Goal: Task Accomplishment & Management: Complete application form

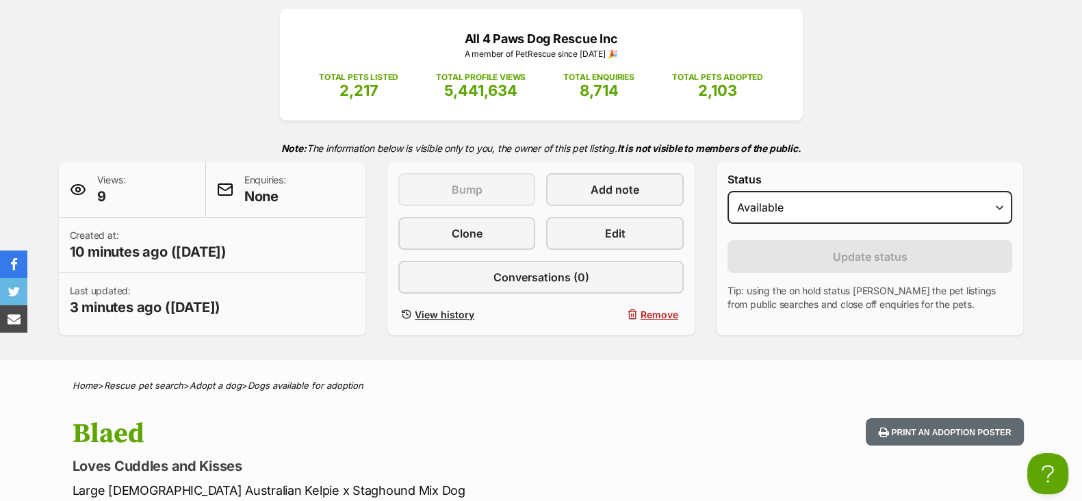
scroll to position [170, 0]
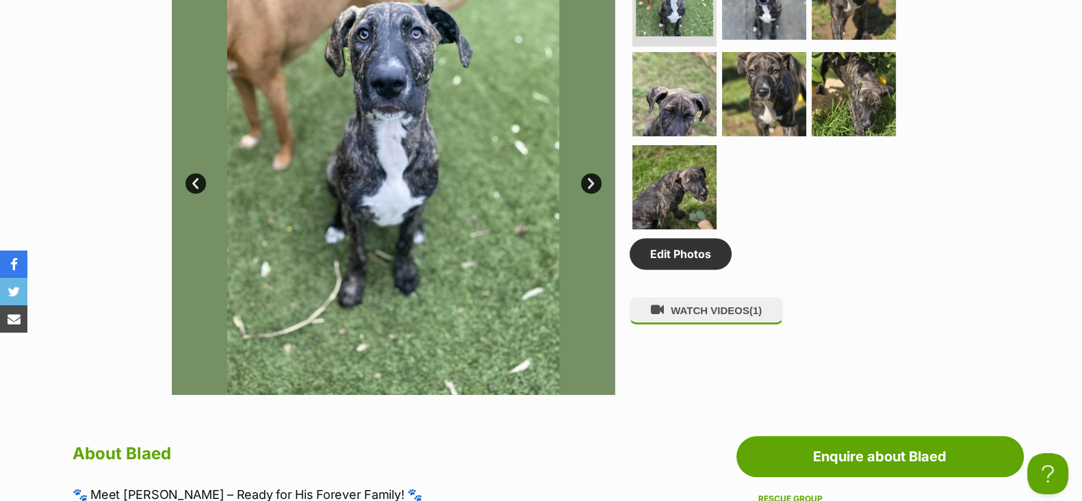
scroll to position [598, 0]
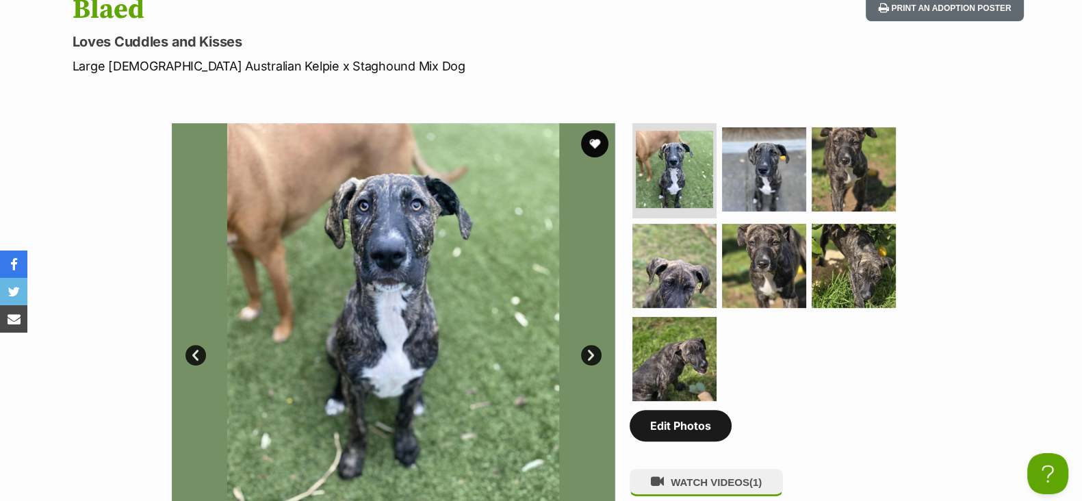
drag, startPoint x: 702, startPoint y: 443, endPoint x: 675, endPoint y: 430, distance: 30.3
click at [702, 441] on link "Edit Photos" at bounding box center [681, 425] width 102 height 31
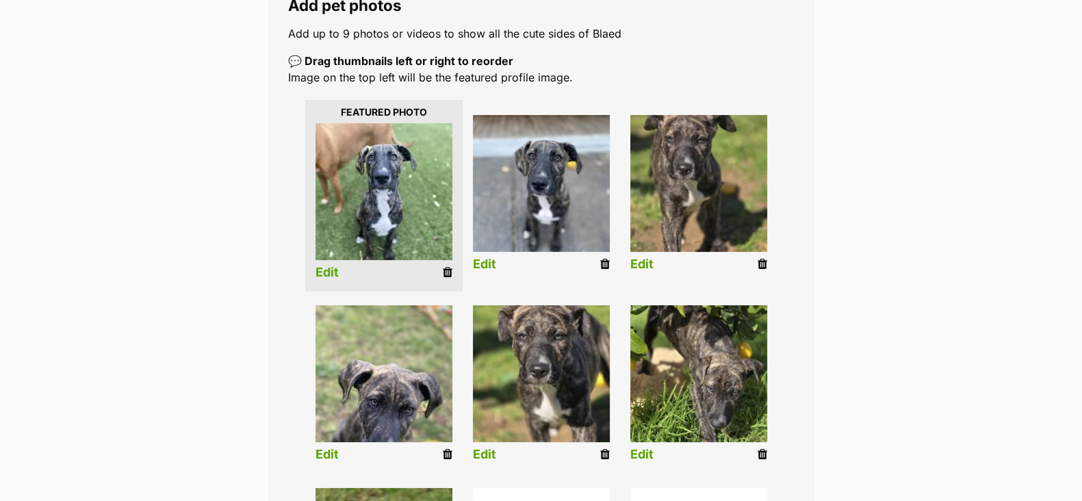
click at [338, 454] on li "Edit" at bounding box center [383, 386] width 157 height 176
click at [328, 458] on link "Edit" at bounding box center [326, 455] width 23 height 14
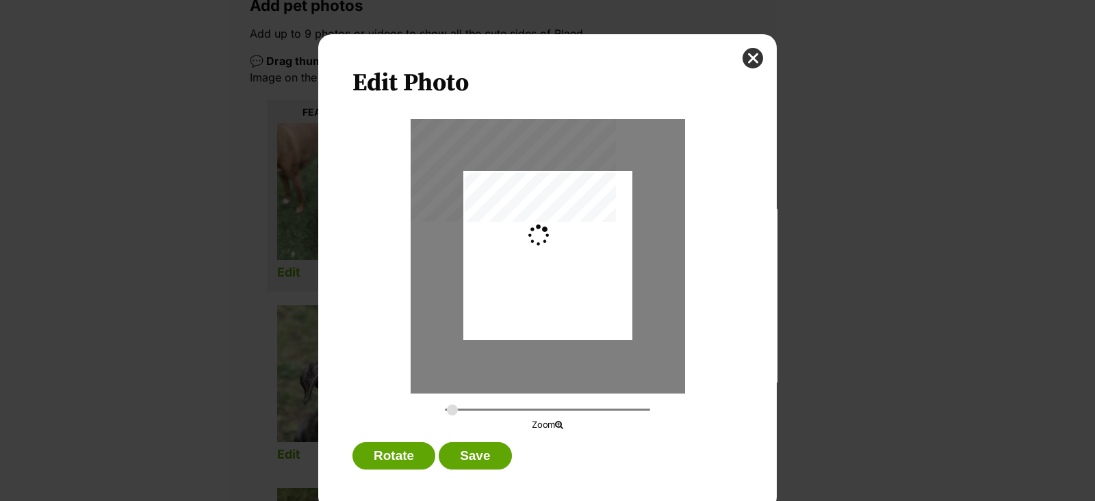
type input "0.2744"
drag, startPoint x: 546, startPoint y: 316, endPoint x: 549, endPoint y: 354, distance: 37.7
click at [549, 354] on div "Dialog Window - Close (Press escape to close)" at bounding box center [547, 293] width 169 height 366
click at [475, 461] on button "Save" at bounding box center [475, 455] width 73 height 27
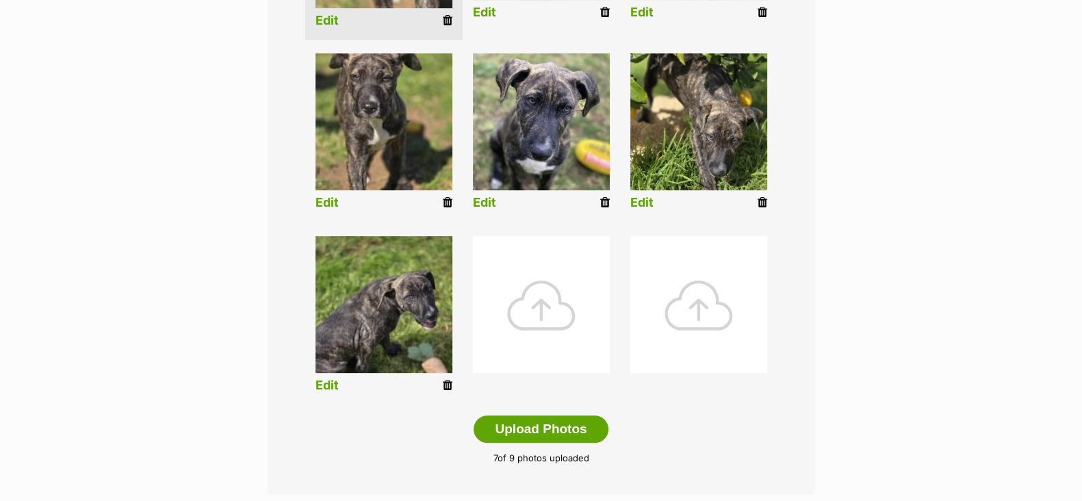
scroll to position [684, 0]
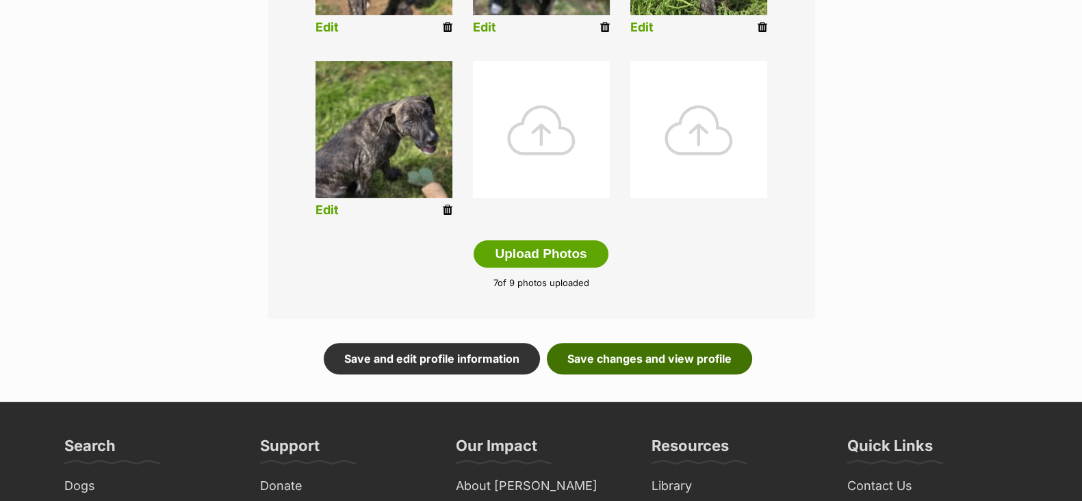
click at [647, 358] on link "Save changes and view profile" at bounding box center [649, 358] width 205 height 31
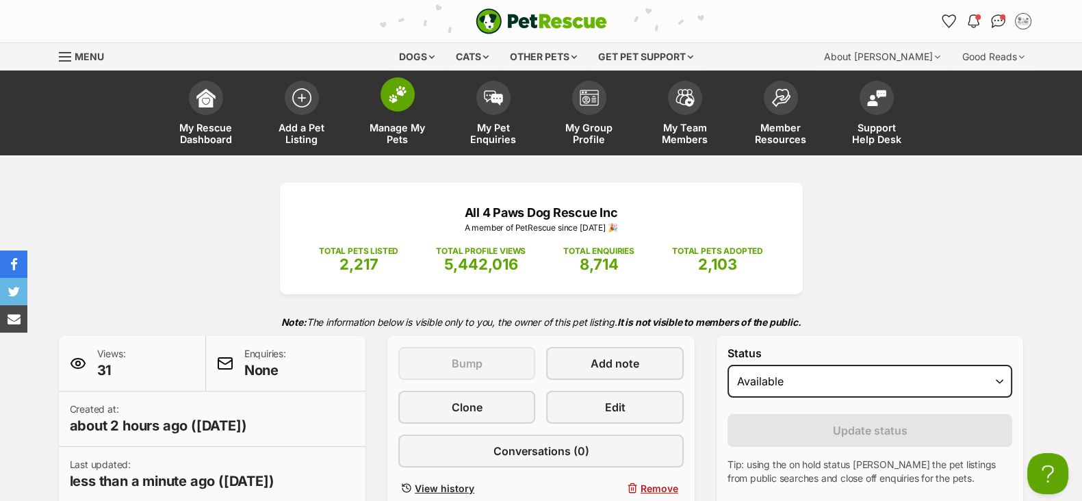
click at [400, 135] on span "Manage My Pets" at bounding box center [398, 133] width 62 height 23
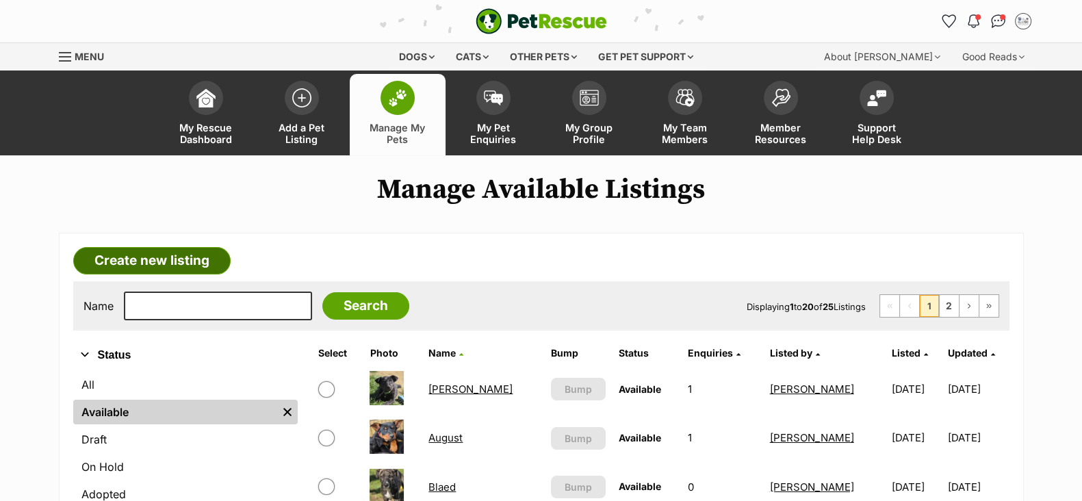
click at [185, 255] on link "Create new listing" at bounding box center [151, 260] width 157 height 27
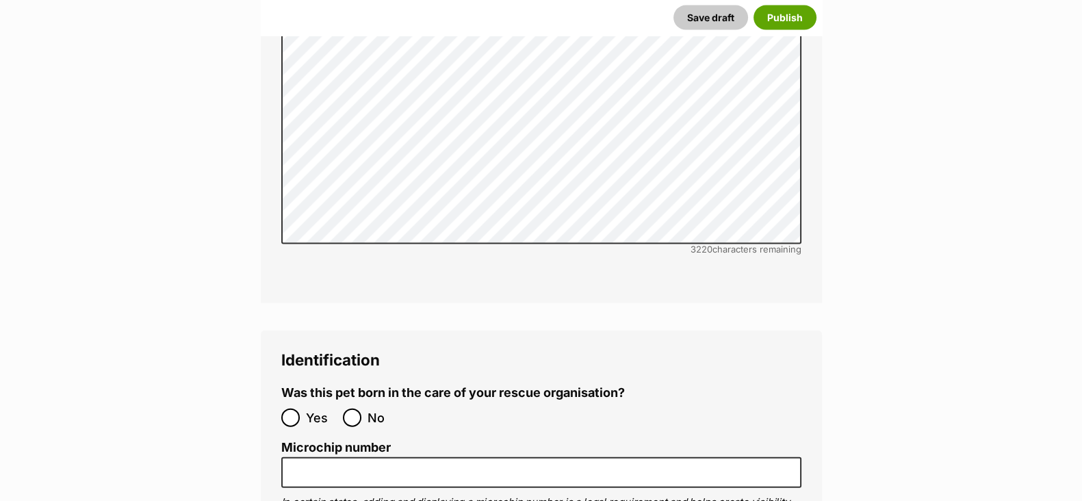
scroll to position [3935, 0]
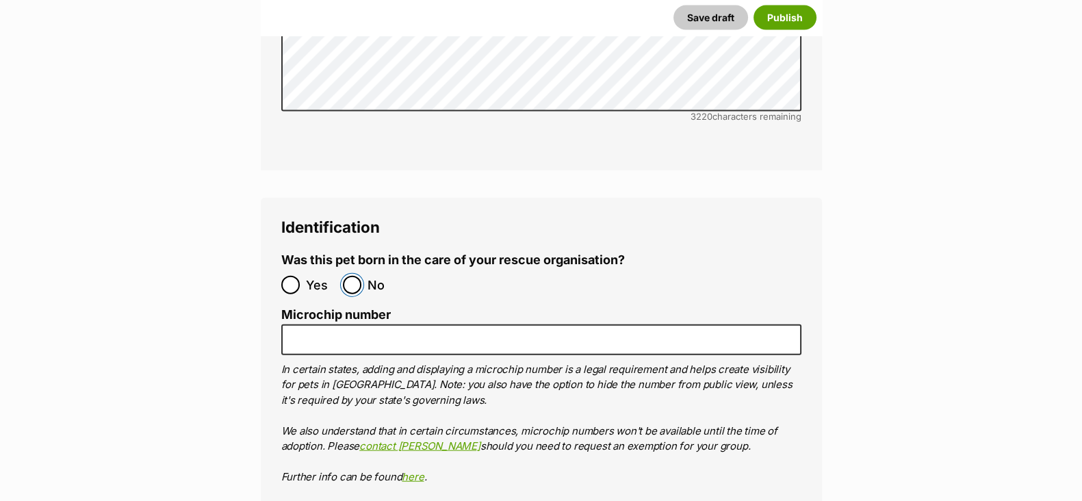
click at [350, 276] on input "No" at bounding box center [352, 285] width 18 height 18
radio input "true"
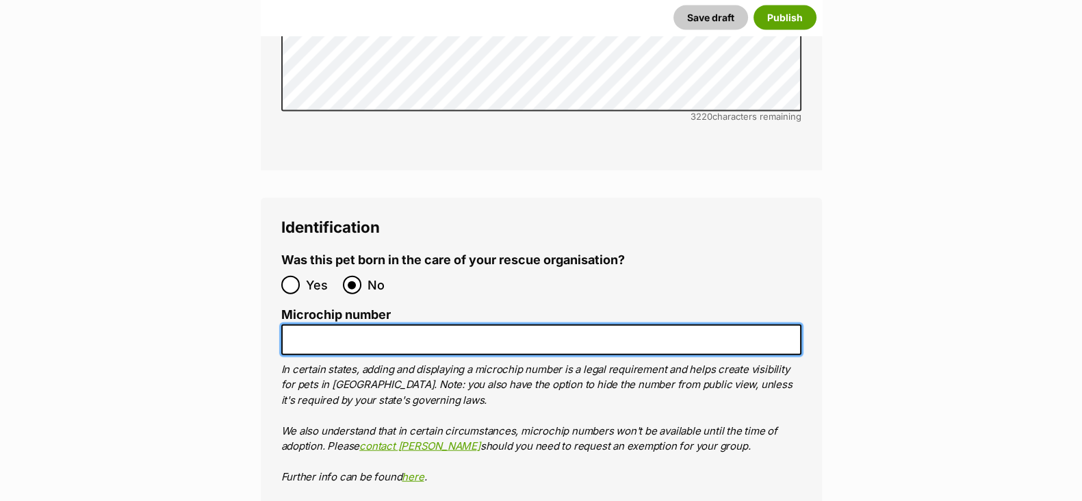
click at [325, 324] on input "Microchip number" at bounding box center [541, 339] width 520 height 31
paste input "956000010250722"
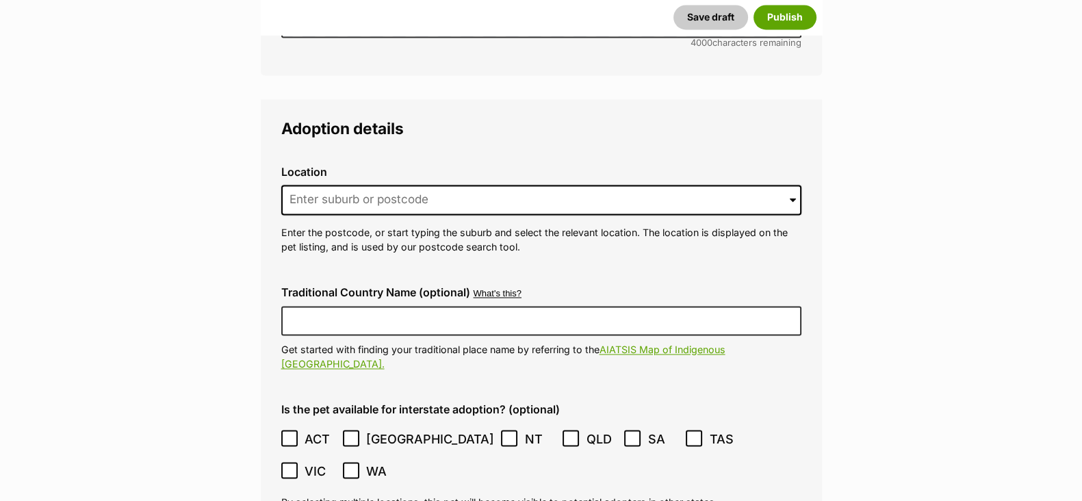
scroll to position [2651, 0]
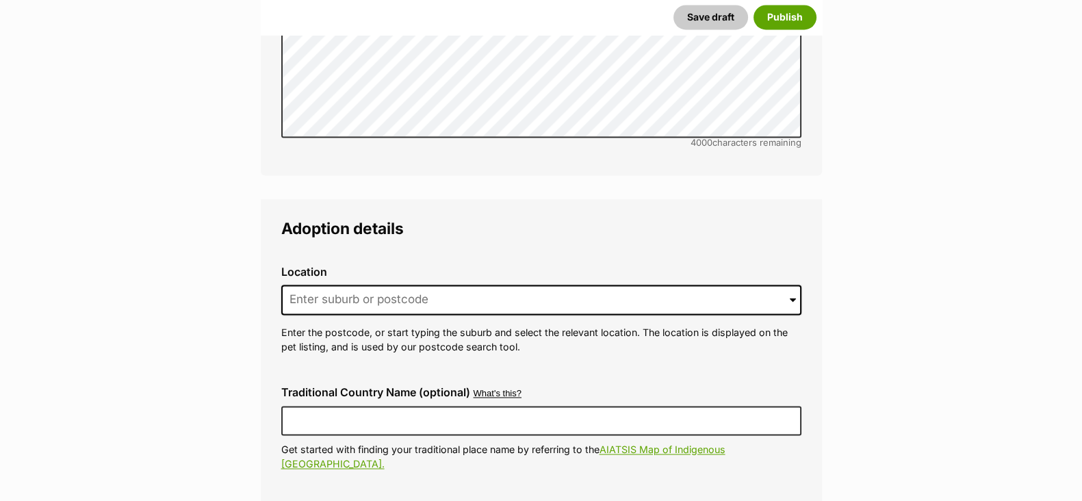
type input "956000010250722"
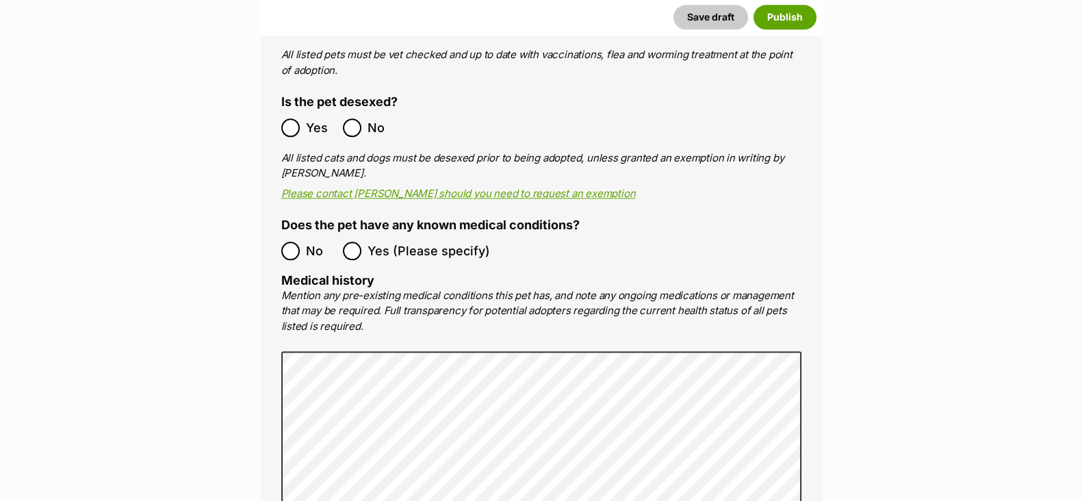
scroll to position [2480, 0]
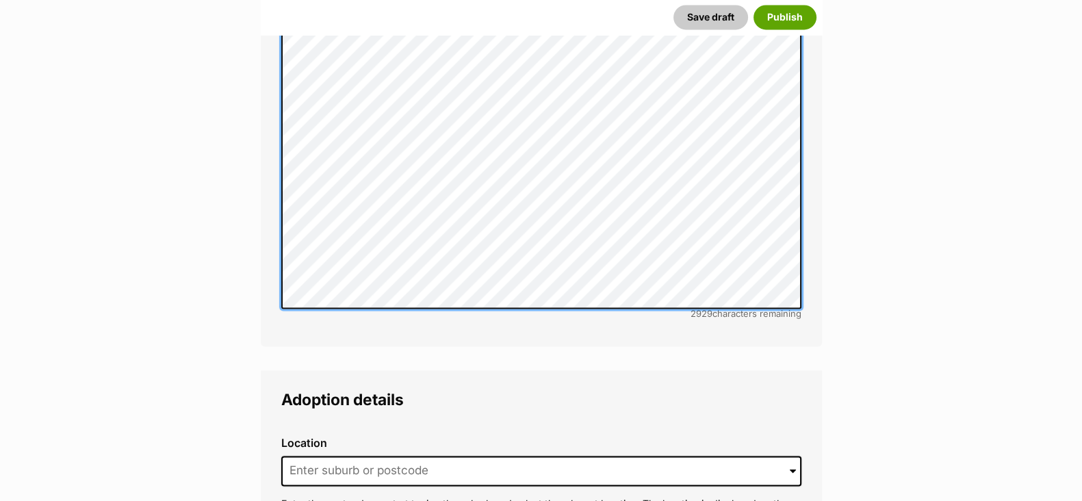
click at [296, 26] on form "Listing owner Choose an owner Maryanne The owner of the pet listing is able to …" at bounding box center [541, 147] width 561 height 4789
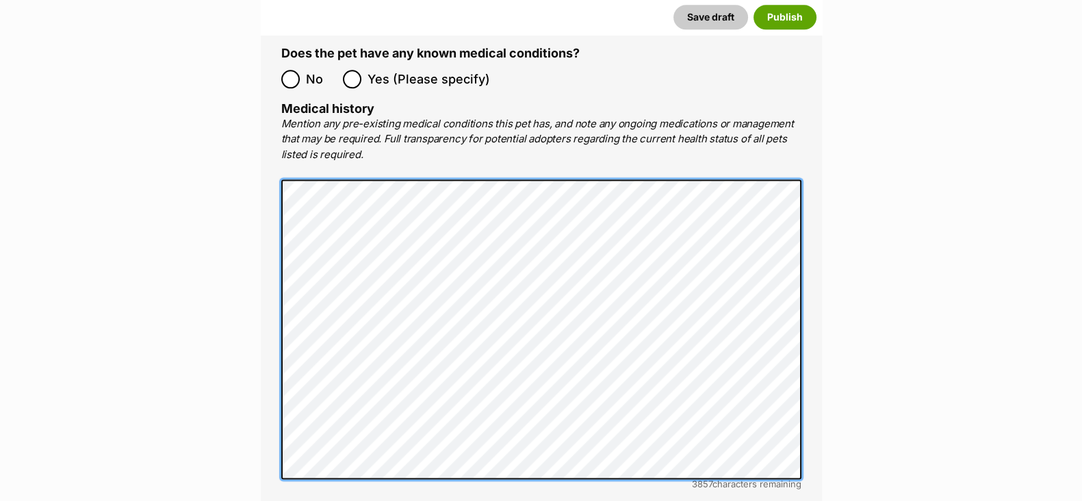
scroll to position [2309, 0]
click at [281, 146] on ol "All listed pets must be vet checked and up to date with vaccinations, flea and …" at bounding box center [541, 182] width 520 height 613
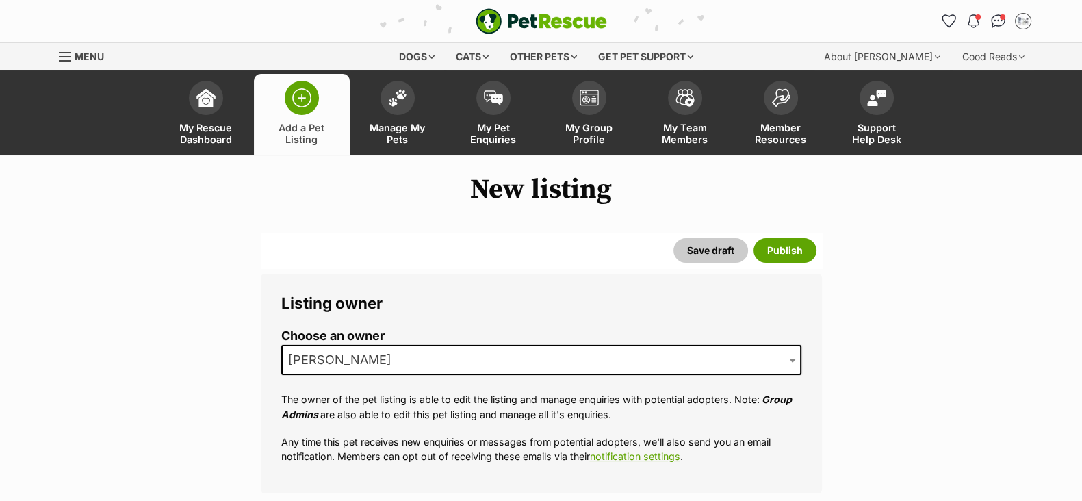
scroll to position [257, 0]
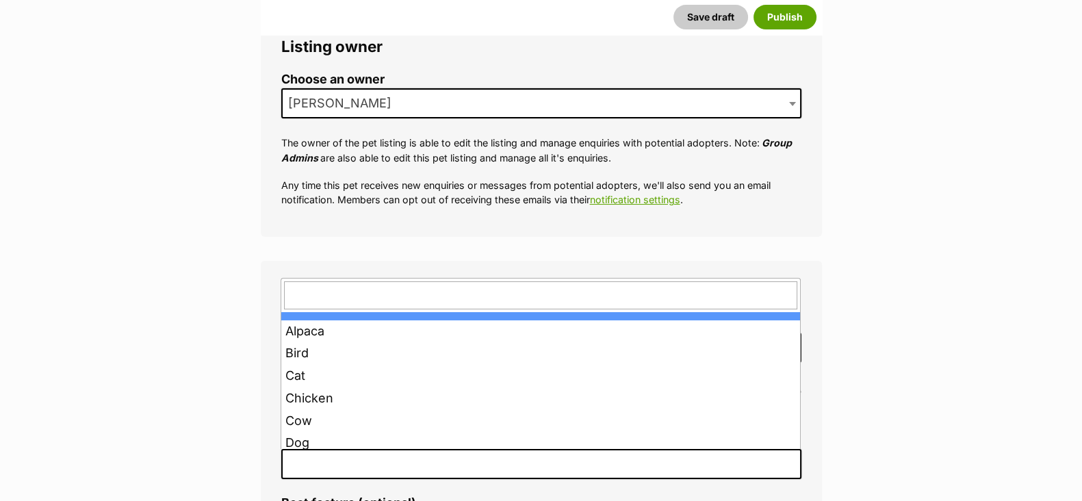
click at [326, 464] on span at bounding box center [541, 464] width 520 height 30
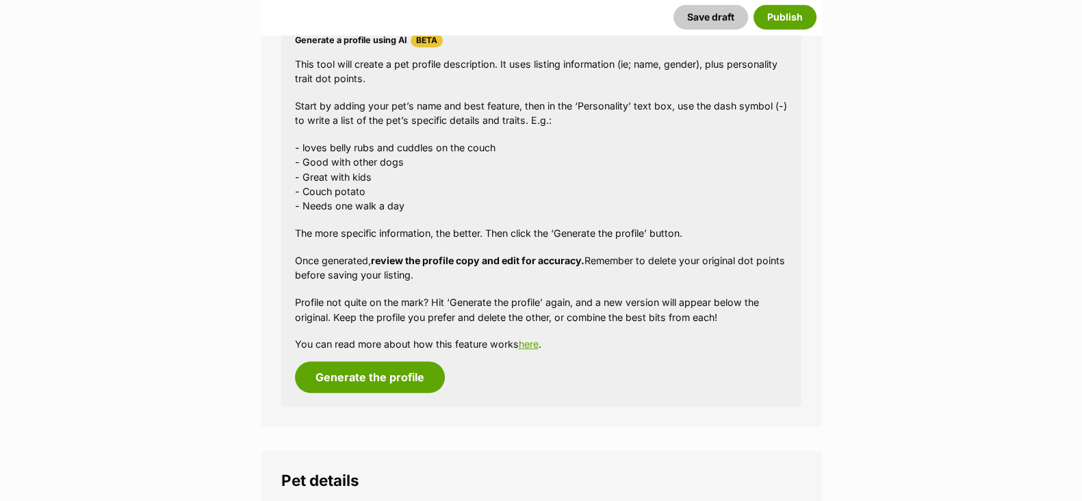
scroll to position [1282, 0]
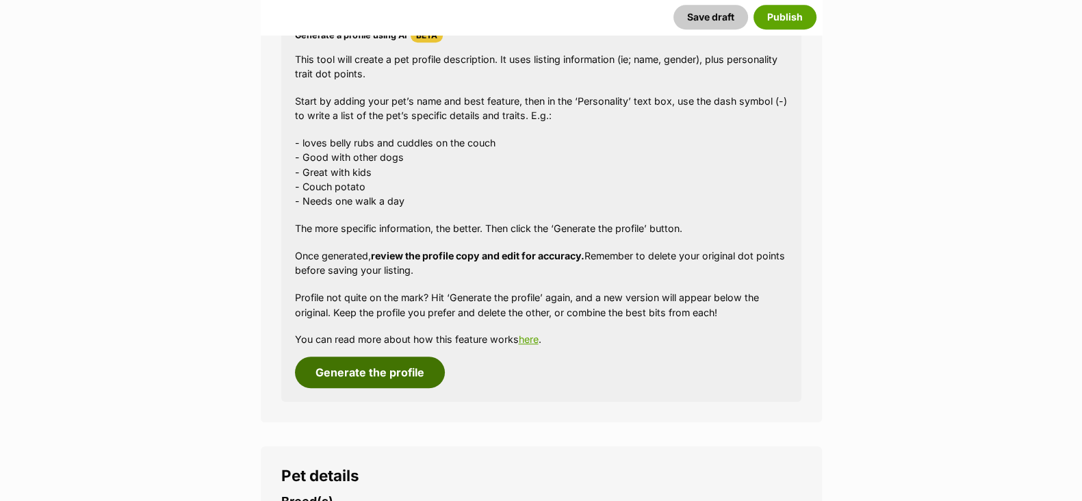
click at [367, 374] on button "Generate the profile" at bounding box center [370, 372] width 150 height 31
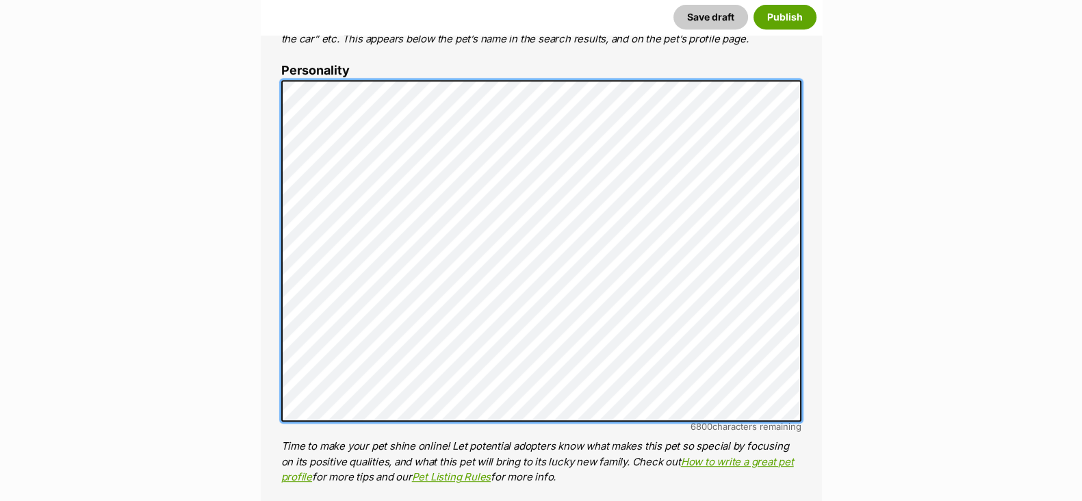
scroll to position [0, 0]
click at [274, 64] on div "About This Pet Name Henlo there, it looks like you might be using the pet name …" at bounding box center [541, 312] width 561 height 1187
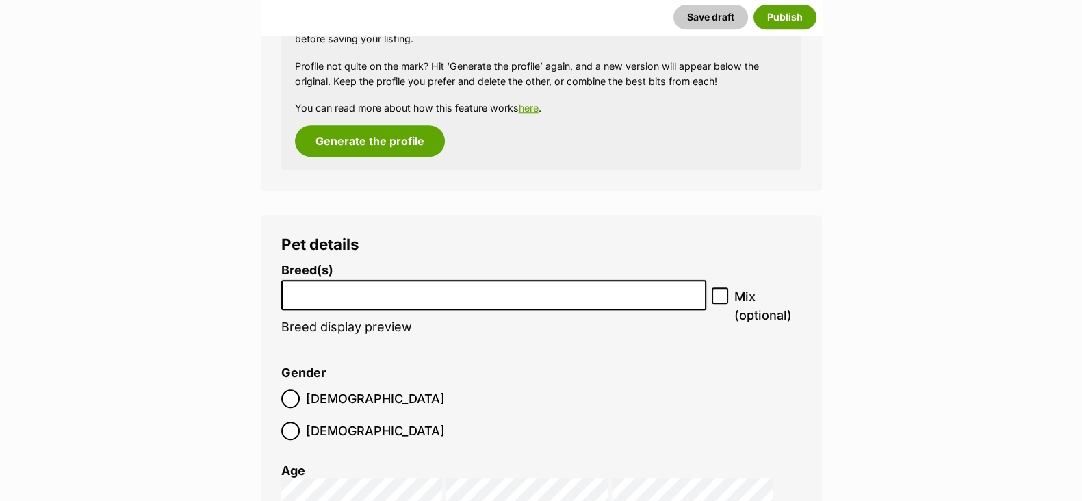
scroll to position [1654, 0]
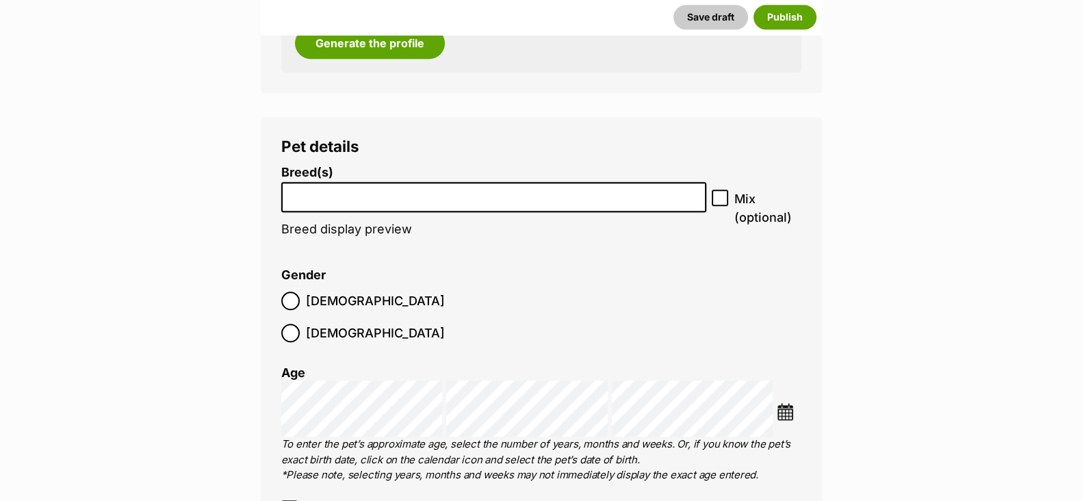
click at [390, 192] on input "search" at bounding box center [494, 194] width 416 height 14
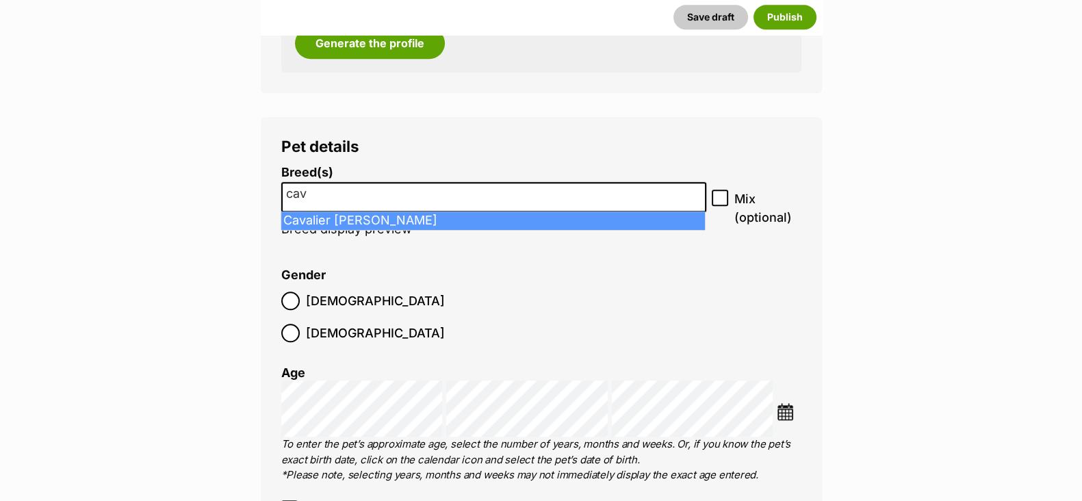
type input "cav"
select select "55"
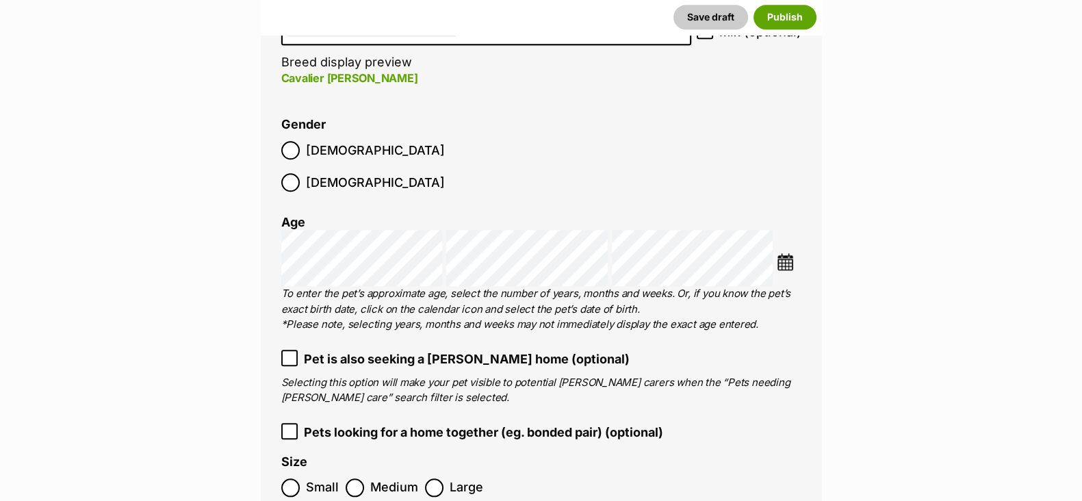
scroll to position [1825, 0]
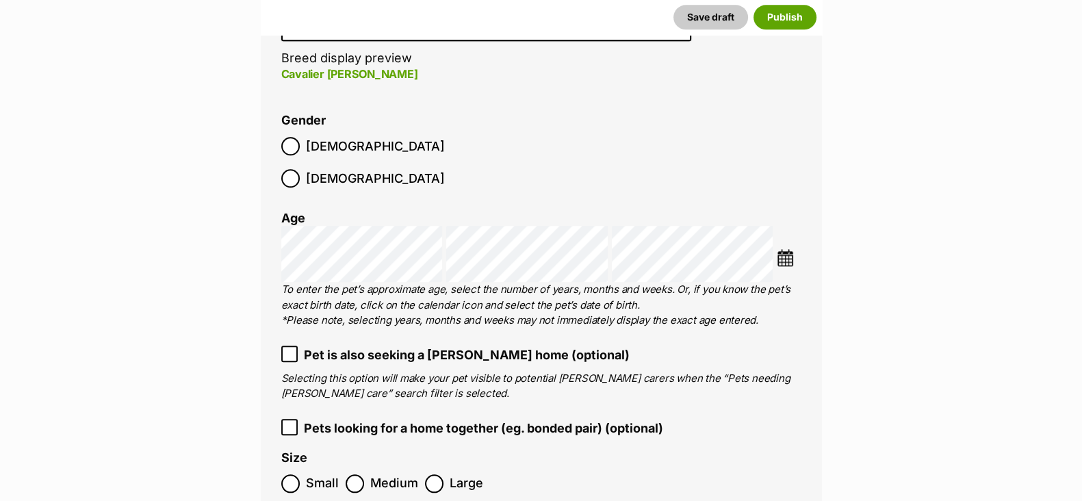
click at [790, 249] on img at bounding box center [785, 257] width 17 height 17
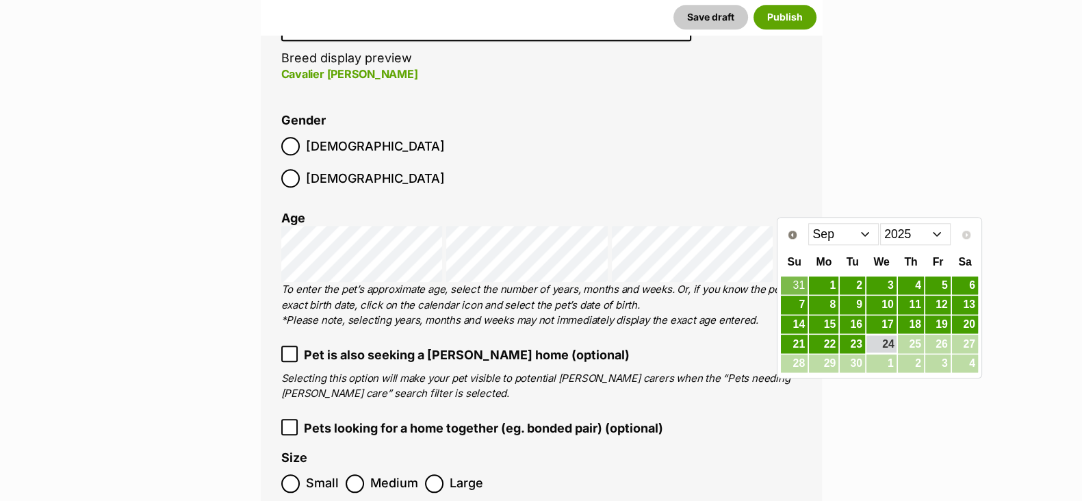
click at [922, 233] on select "2015 2016 2017 2018 2019 2020 2021 2022 2023 2024 2025" at bounding box center [915, 234] width 70 height 22
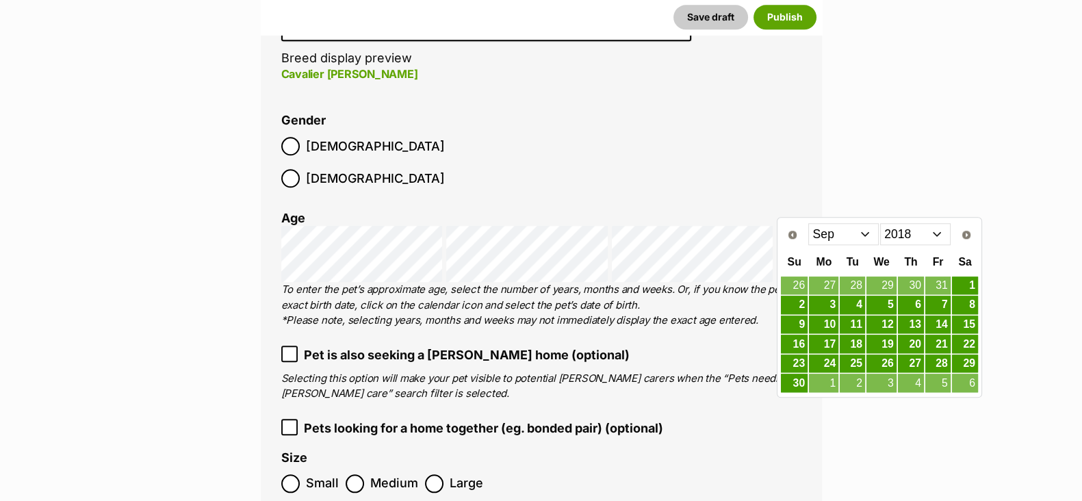
drag, startPoint x: 865, startPoint y: 235, endPoint x: 862, endPoint y: 247, distance: 12.0
click at [865, 235] on select "Jan Feb Mar Apr May Jun Jul Aug Sep Oct Nov Dec" at bounding box center [843, 234] width 70 height 22
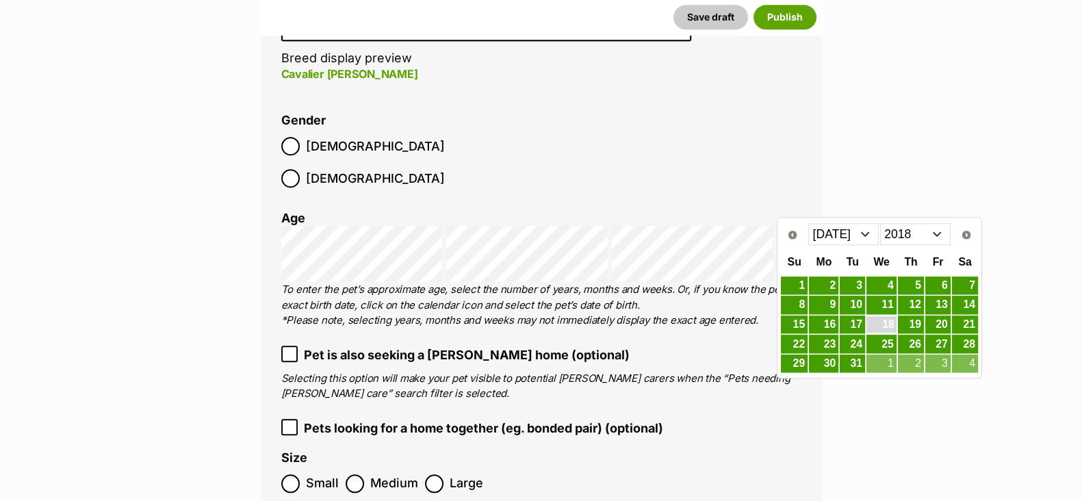
click at [886, 326] on link "18" at bounding box center [881, 324] width 30 height 17
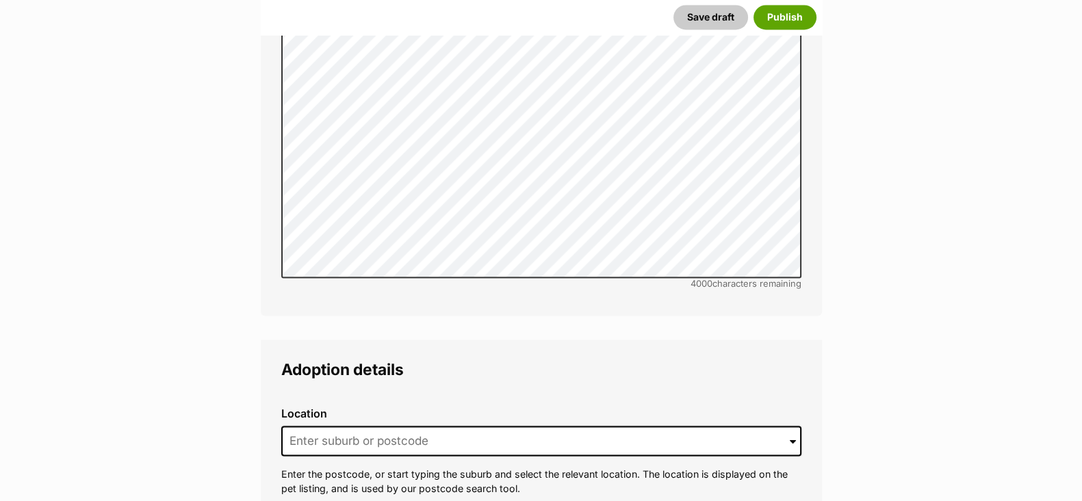
scroll to position [3108, 0]
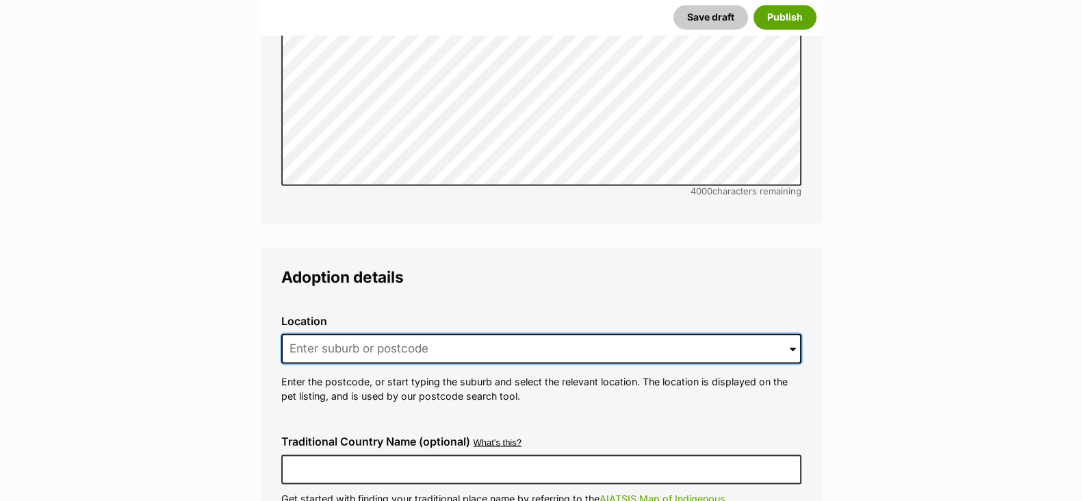
click at [376, 333] on input at bounding box center [541, 348] width 520 height 30
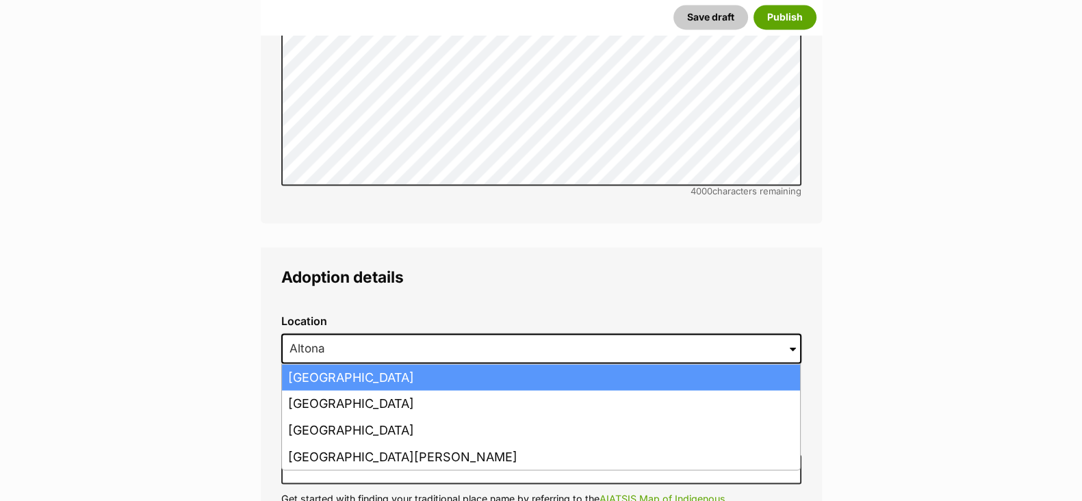
click at [402, 364] on li "Altona North, Victoria, 3025" at bounding box center [541, 377] width 518 height 27
type input "Altona North, Victoria, 3025"
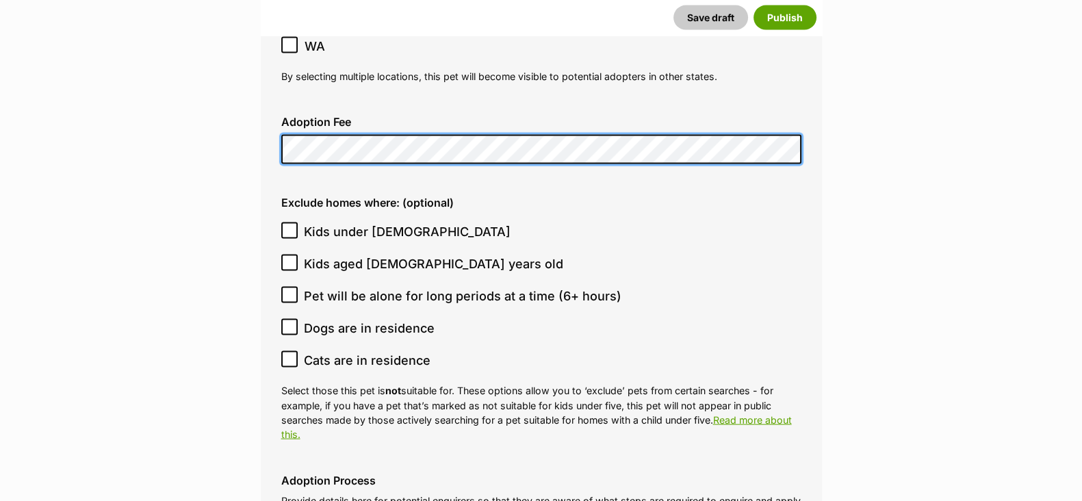
scroll to position [3707, 0]
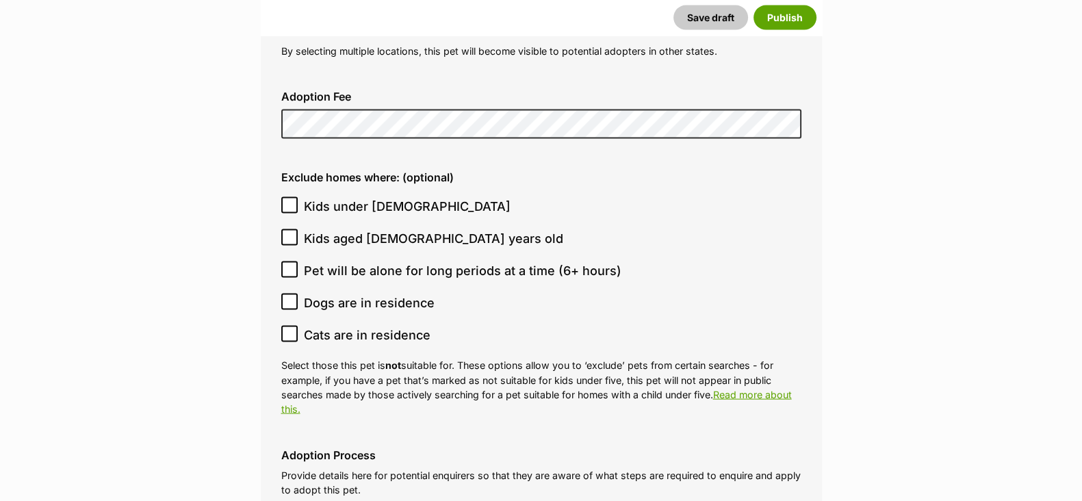
click at [327, 197] on span "Kids under 5 years old" at bounding box center [407, 206] width 207 height 18
click at [298, 197] on input "Kids under 5 years old" at bounding box center [289, 205] width 16 height 16
checkbox input "true"
click at [363, 326] on span "Cats are in residence" at bounding box center [367, 335] width 127 height 18
click at [298, 326] on input "Cats are in residence" at bounding box center [289, 334] width 16 height 16
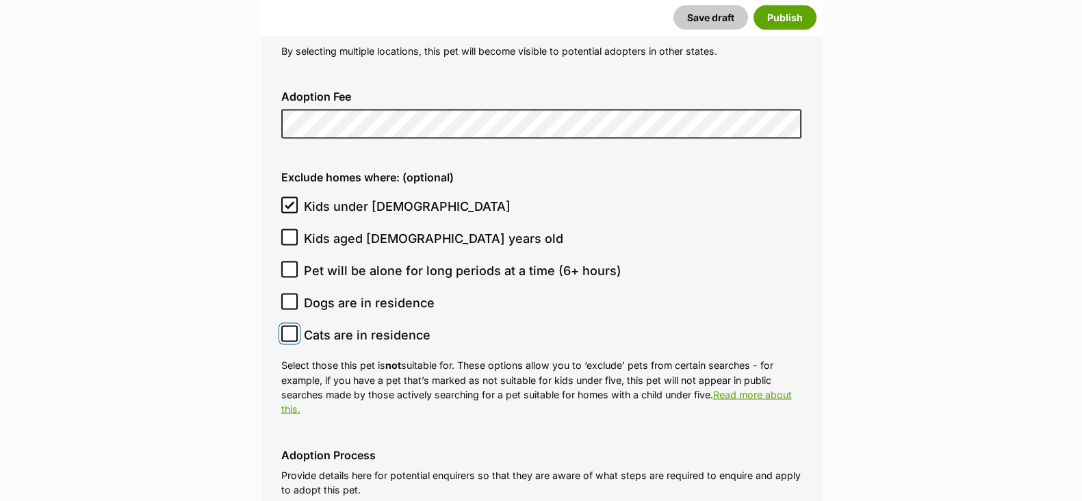
checkbox input "true"
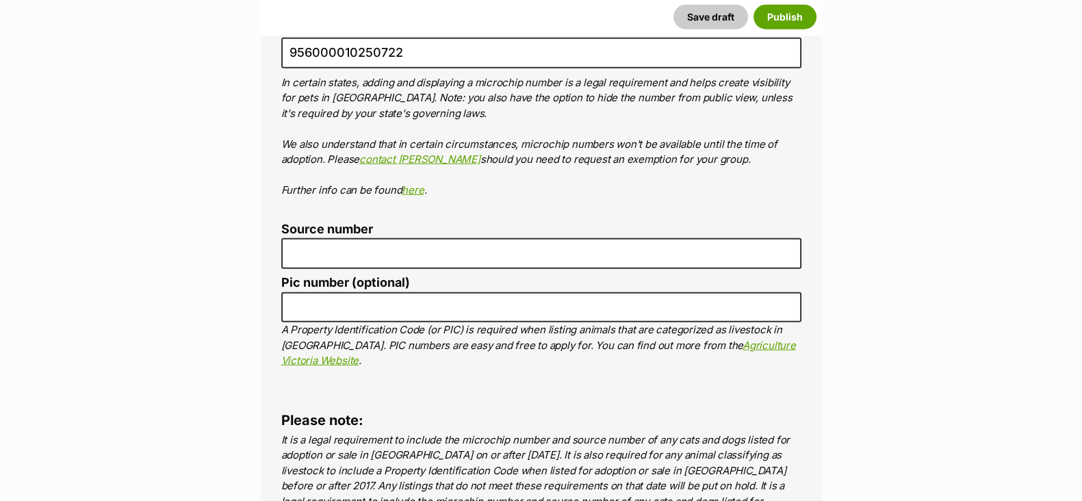
scroll to position [4733, 0]
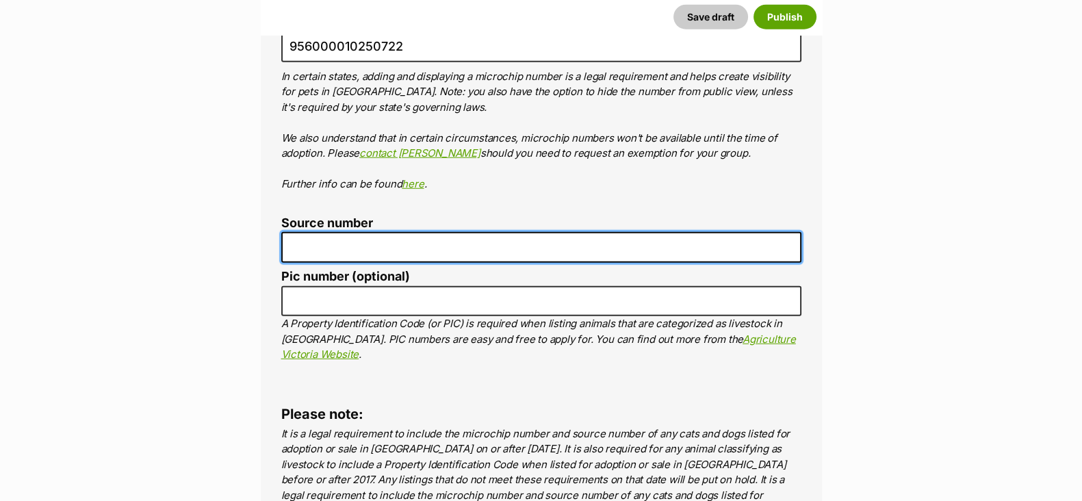
click at [341, 232] on input "Source number" at bounding box center [541, 247] width 520 height 31
type input "RE100527"
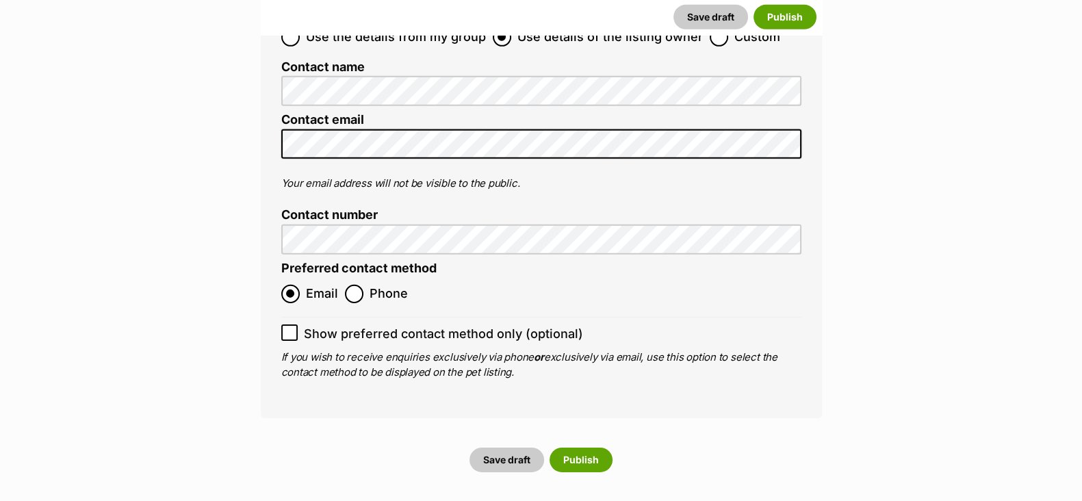
scroll to position [5418, 0]
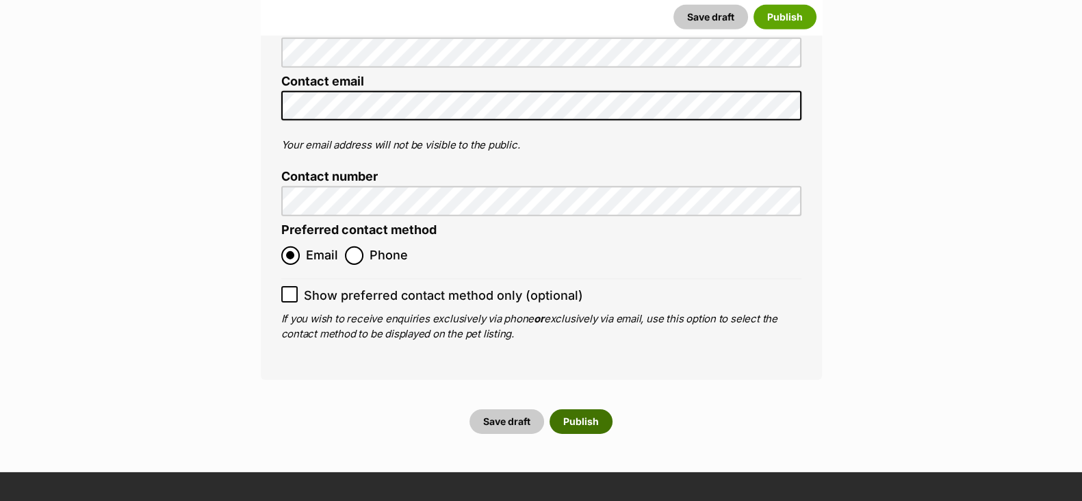
click at [593, 409] on button "Publish" at bounding box center [580, 421] width 63 height 25
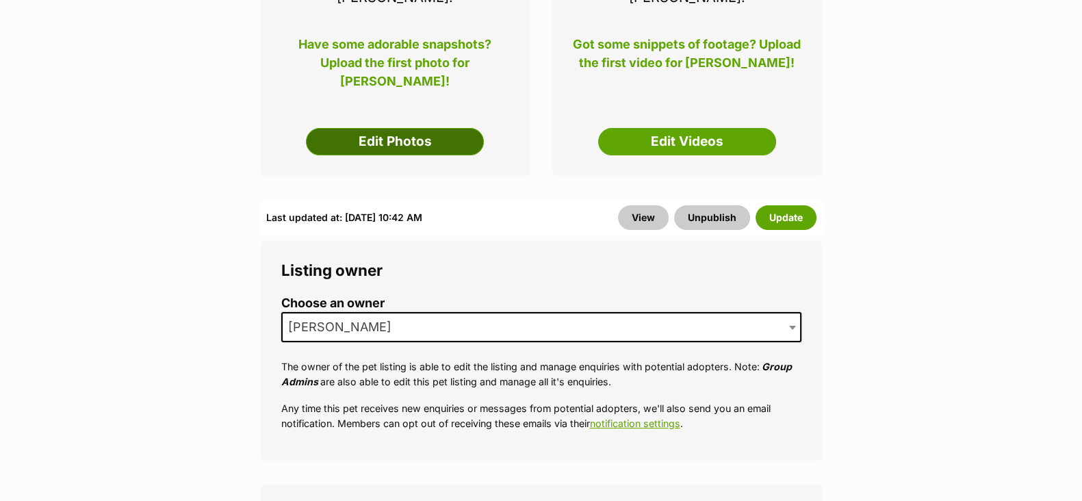
click at [395, 128] on link "Edit Photos" at bounding box center [395, 141] width 178 height 27
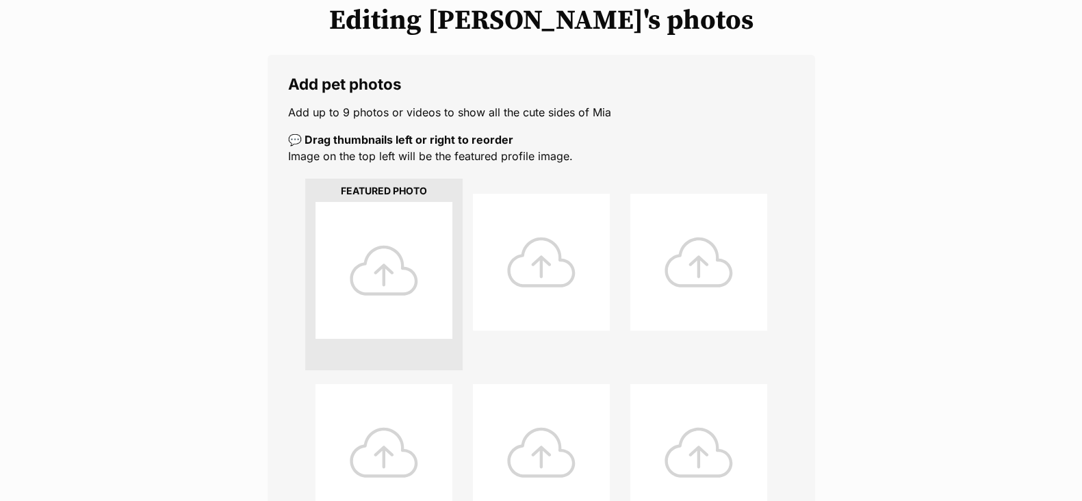
scroll to position [341, 0]
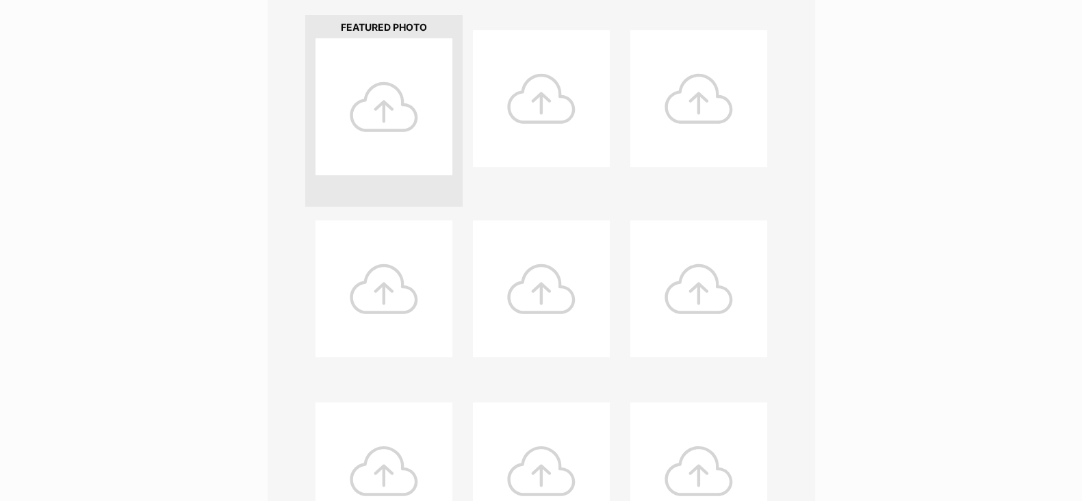
click at [387, 128] on div at bounding box center [383, 106] width 137 height 137
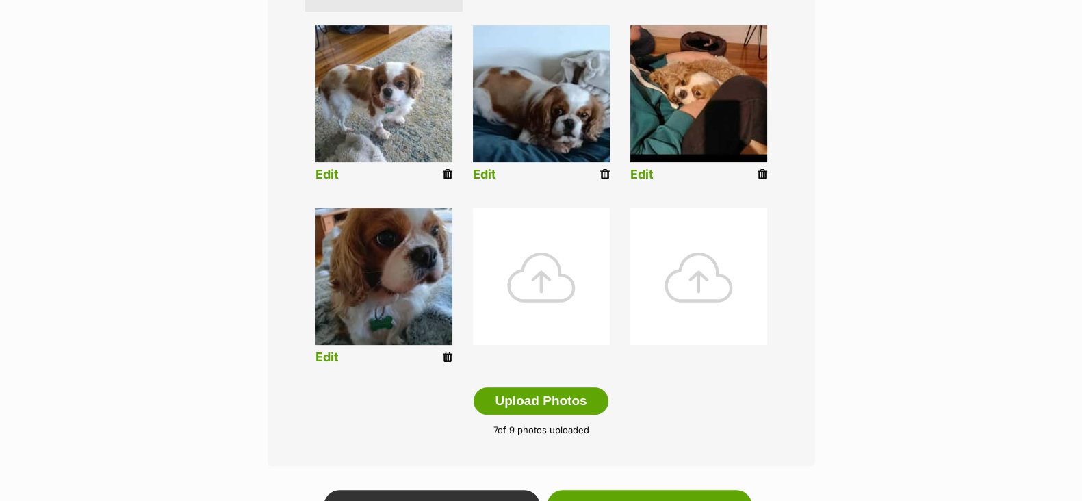
scroll to position [685, 0]
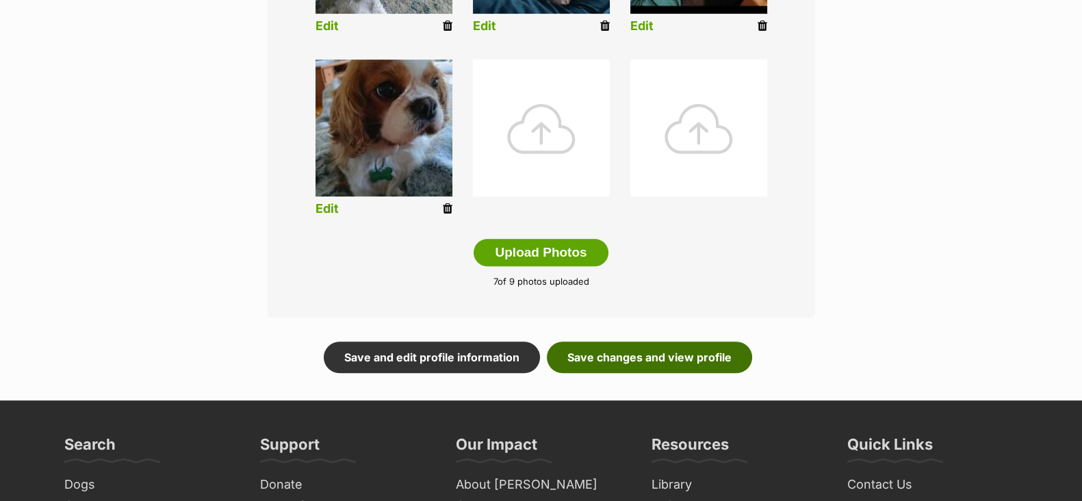
click at [649, 357] on link "Save changes and view profile" at bounding box center [649, 356] width 205 height 31
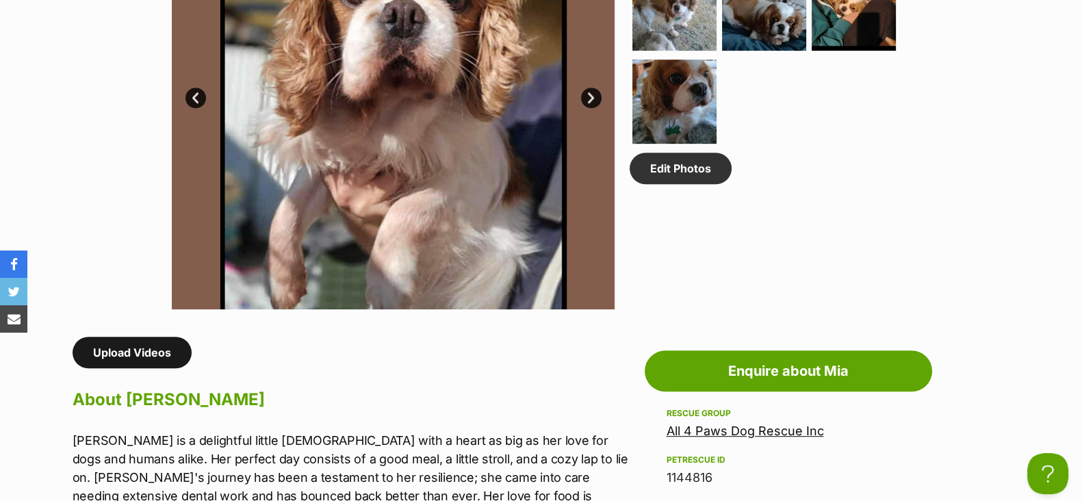
click at [126, 357] on link "Upload Videos" at bounding box center [132, 352] width 119 height 31
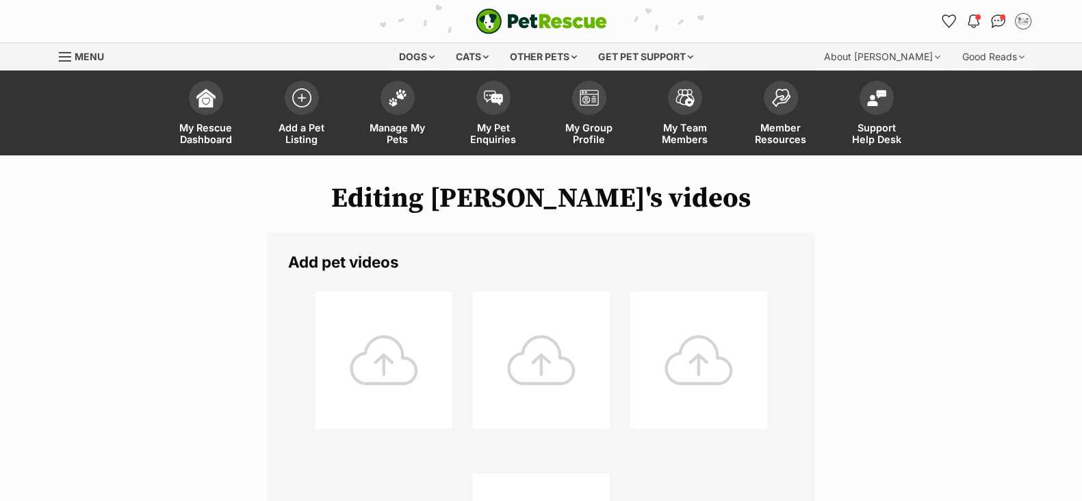
click at [381, 370] on div at bounding box center [383, 360] width 137 height 137
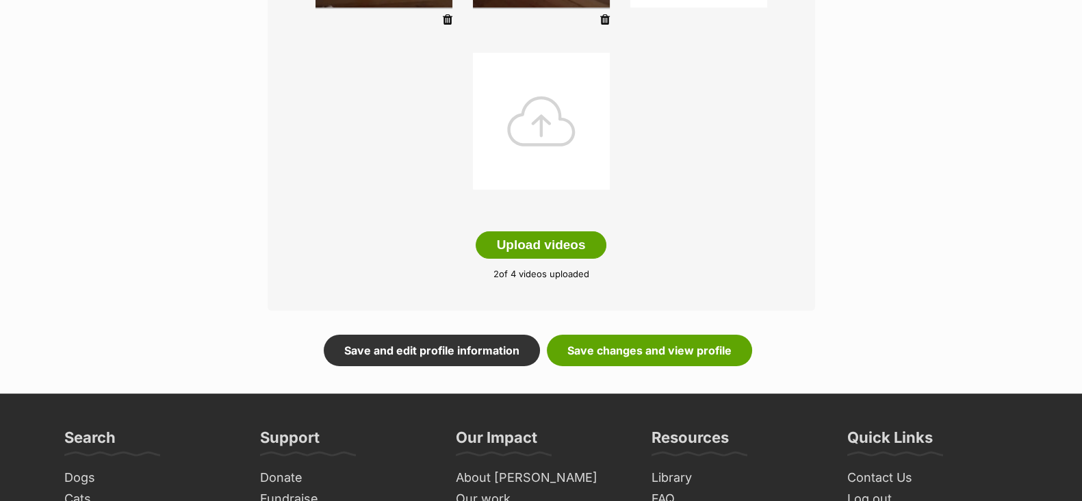
scroll to position [428, 0]
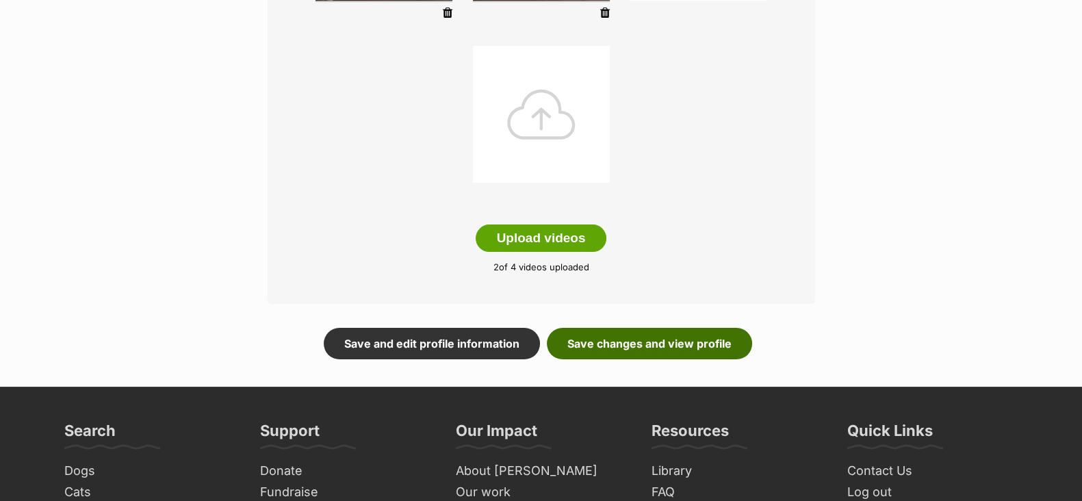
click at [632, 348] on link "Save changes and view profile" at bounding box center [649, 343] width 205 height 31
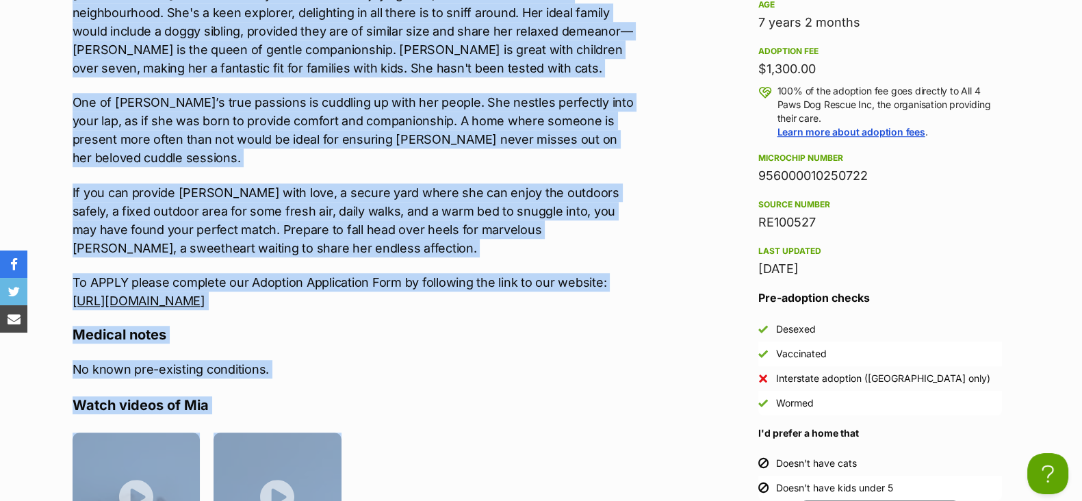
scroll to position [1401, 0]
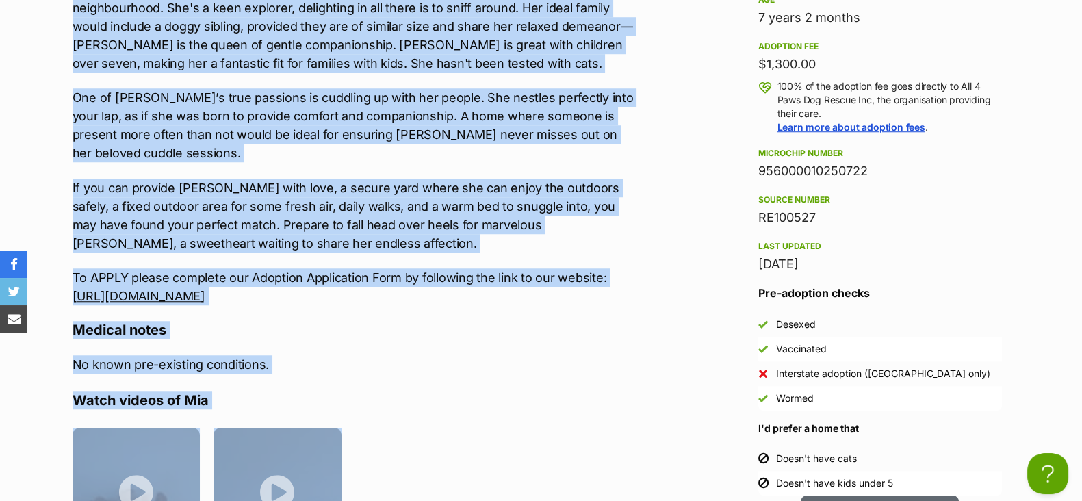
drag, startPoint x: 72, startPoint y: 146, endPoint x: 546, endPoint y: 265, distance: 488.9
click at [546, 265] on div "[PERSON_NAME] is a delightful little [DEMOGRAPHIC_DATA] with a heart as big as …" at bounding box center [355, 80] width 565 height 452
copy div "Loremip Dol si a consectetu adipis elit sedd e tempo in utl et dol magn ali eni…"
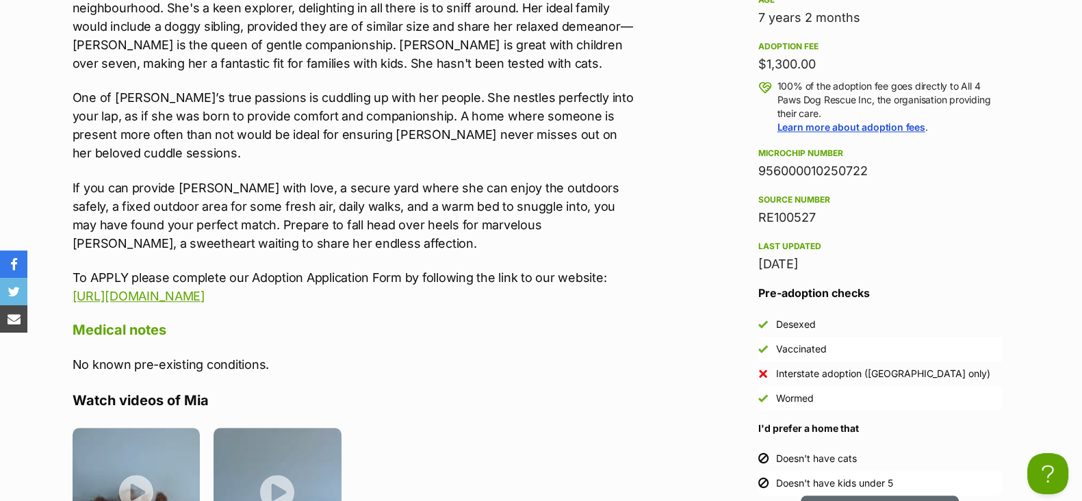
click at [467, 321] on h4 "Medical notes" at bounding box center [355, 330] width 565 height 18
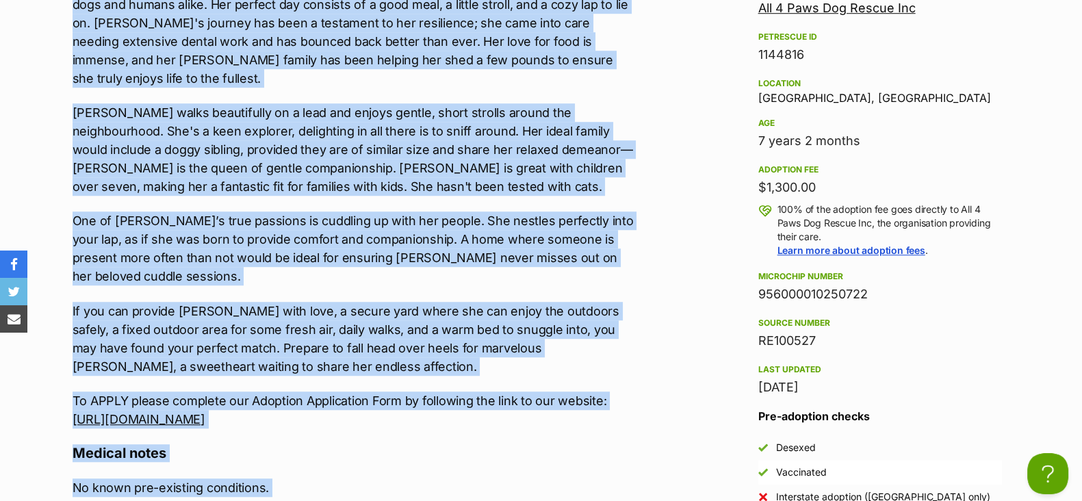
scroll to position [1292, 0]
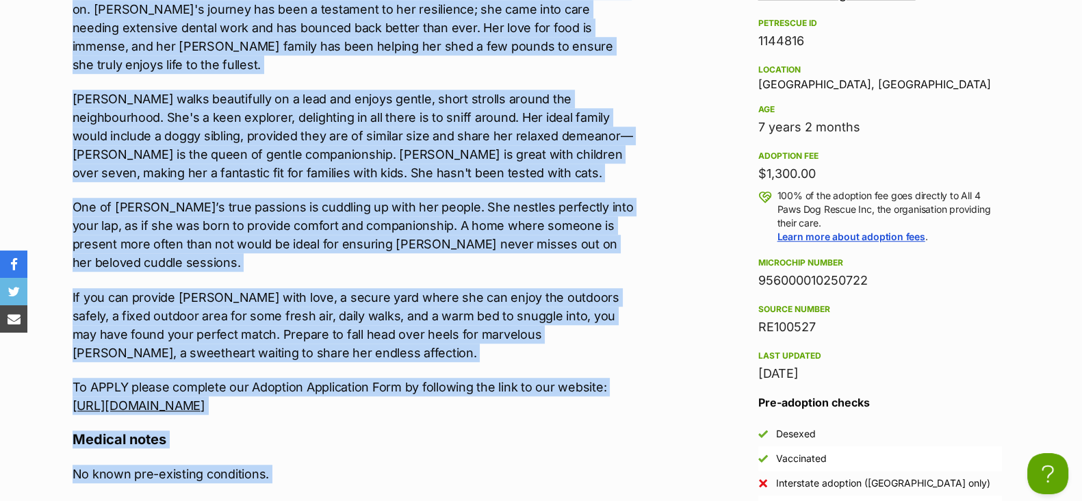
drag, startPoint x: 60, startPoint y: 115, endPoint x: 619, endPoint y: 366, distance: 613.5
click at [619, 366] on div "About [PERSON_NAME] [PERSON_NAME] is a delightful little [DEMOGRAPHIC_DATA] wit…" at bounding box center [348, 479] width 579 height 1124
copy div "Loremip Dol si a consectetu adipis elit sedd e tempo in utl et dol magn ali eni…"
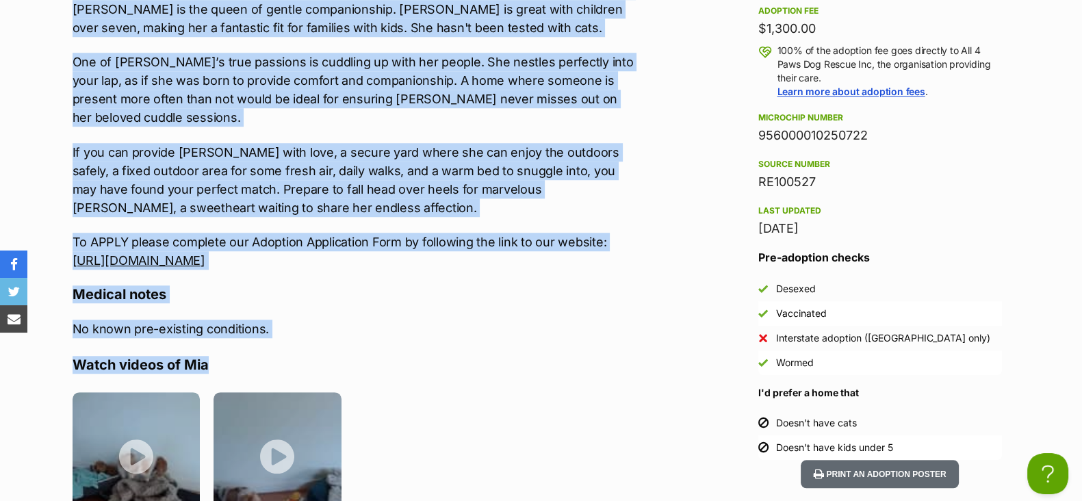
scroll to position [1463, 0]
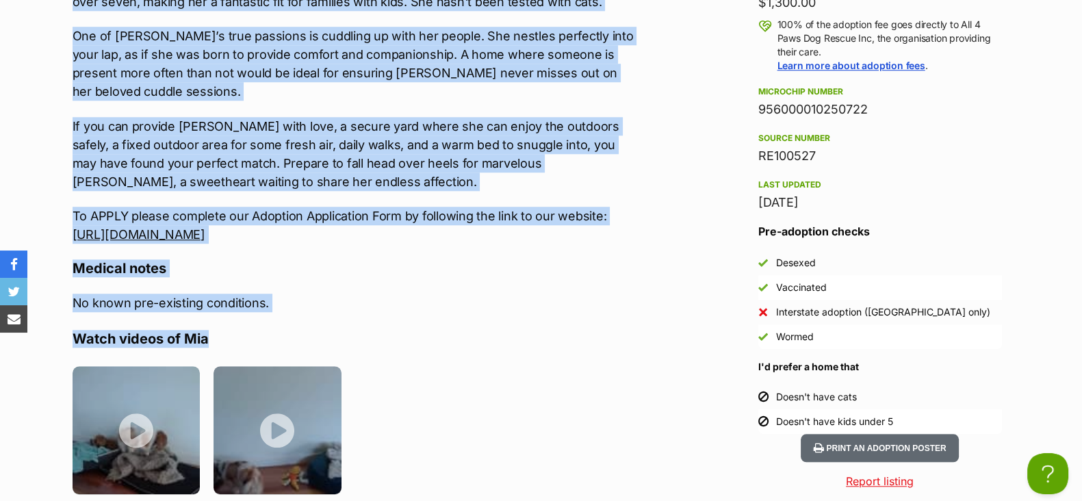
drag, startPoint x: 872, startPoint y: 105, endPoint x: 753, endPoint y: 109, distance: 119.1
click at [753, 109] on aside "Rescue group All 4 Paws Dog Rescue Inc PetRescue ID 1144816 Location [GEOGRAPHI…" at bounding box center [879, 115] width 287 height 636
copy div "956000010250722"
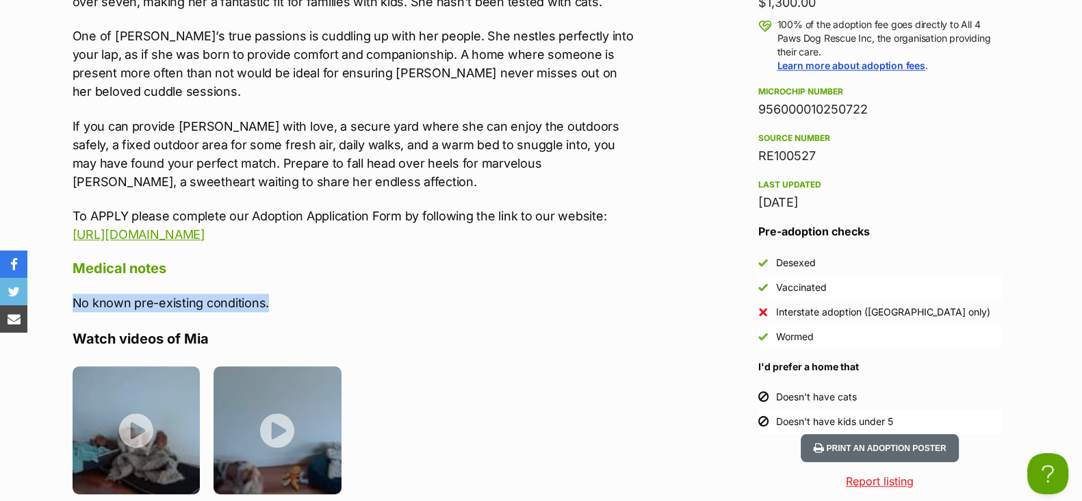
drag, startPoint x: 275, startPoint y: 265, endPoint x: 70, endPoint y: 258, distance: 204.7
click at [70, 258] on div "About Mia Darling Mia is a delightful little lady with a heart as big as her lo…" at bounding box center [348, 307] width 579 height 1124
copy p "No known pre-existing conditions."
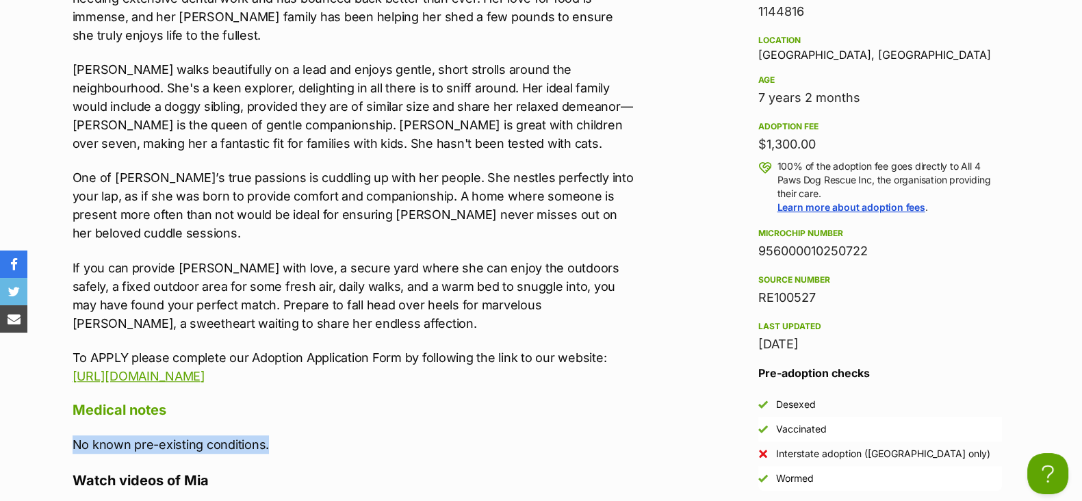
scroll to position [1035, 0]
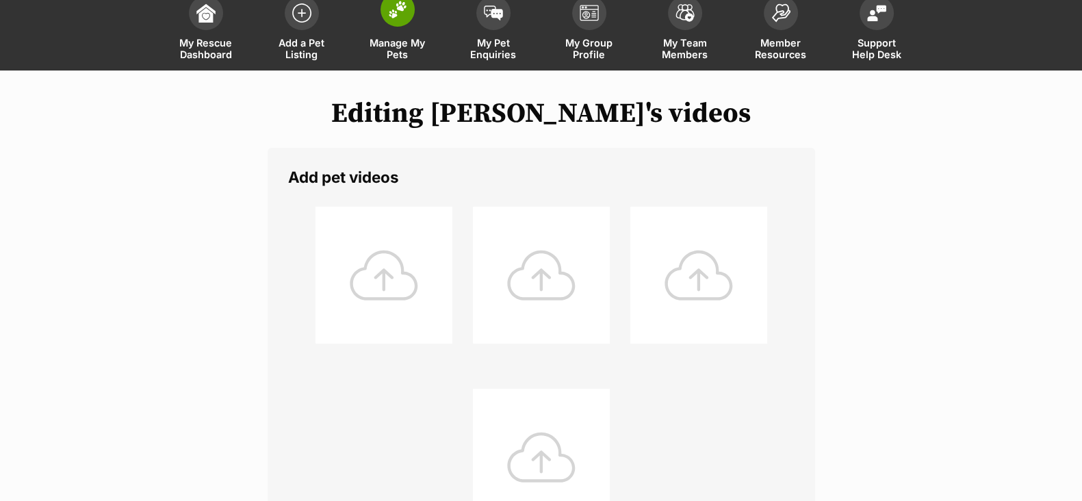
click at [422, 48] on span "Manage My Pets" at bounding box center [398, 48] width 62 height 23
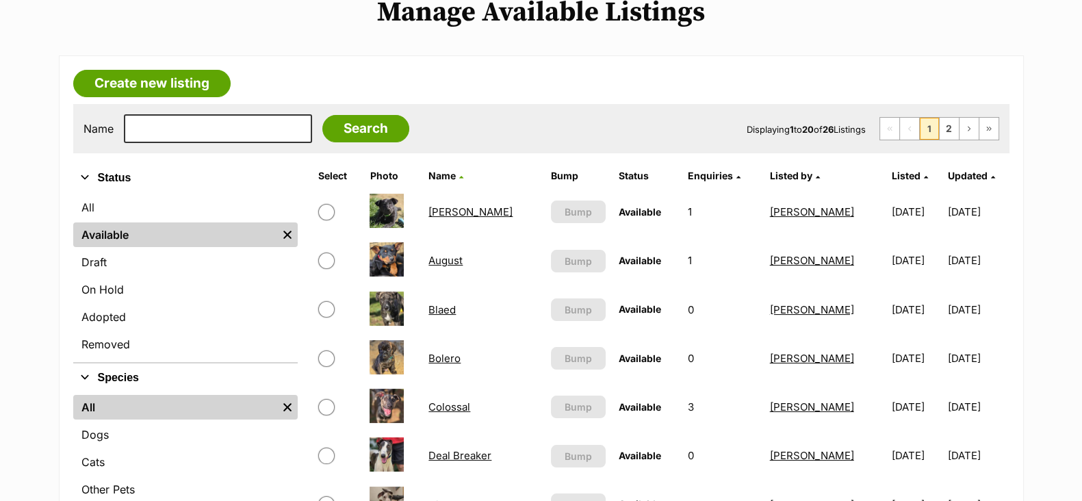
scroll to position [85, 0]
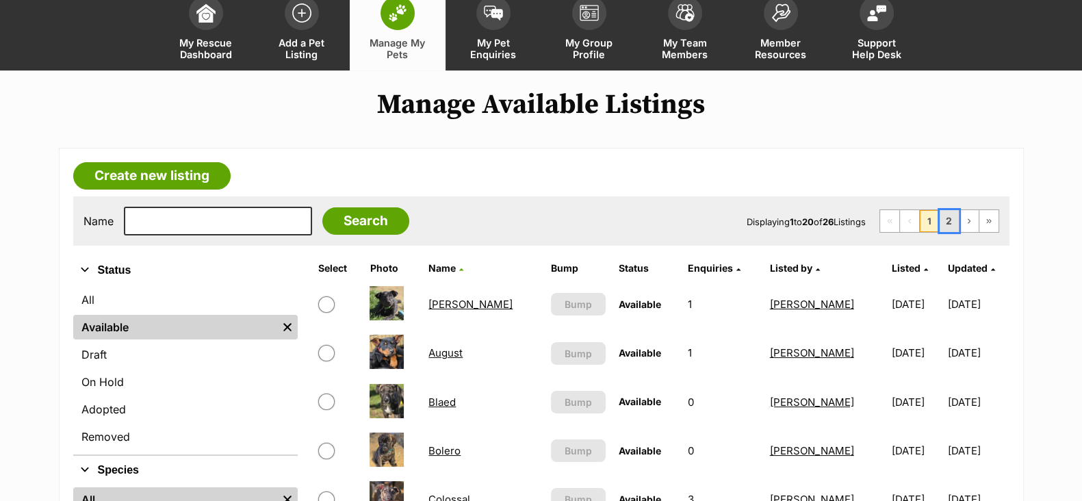
click at [955, 223] on link "2" at bounding box center [949, 221] width 19 height 22
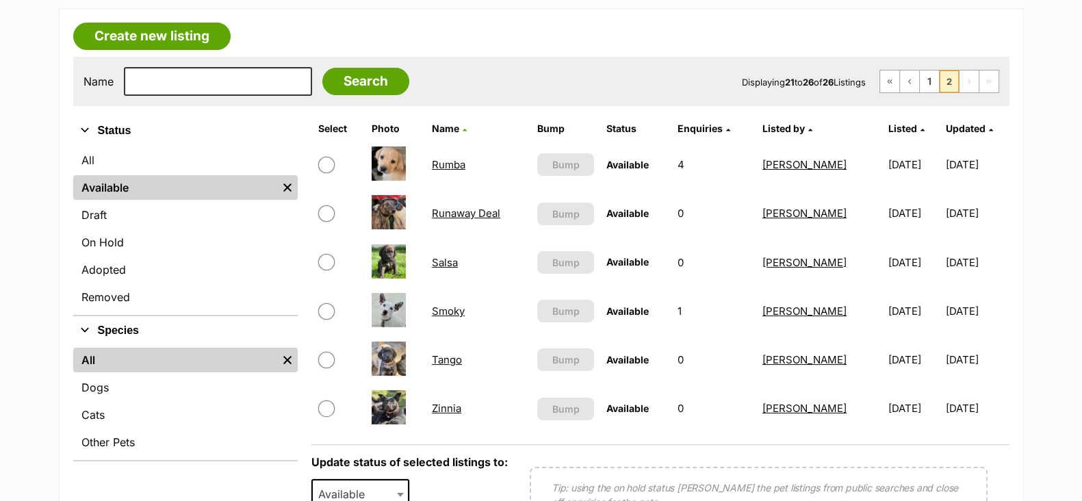
scroll to position [257, 0]
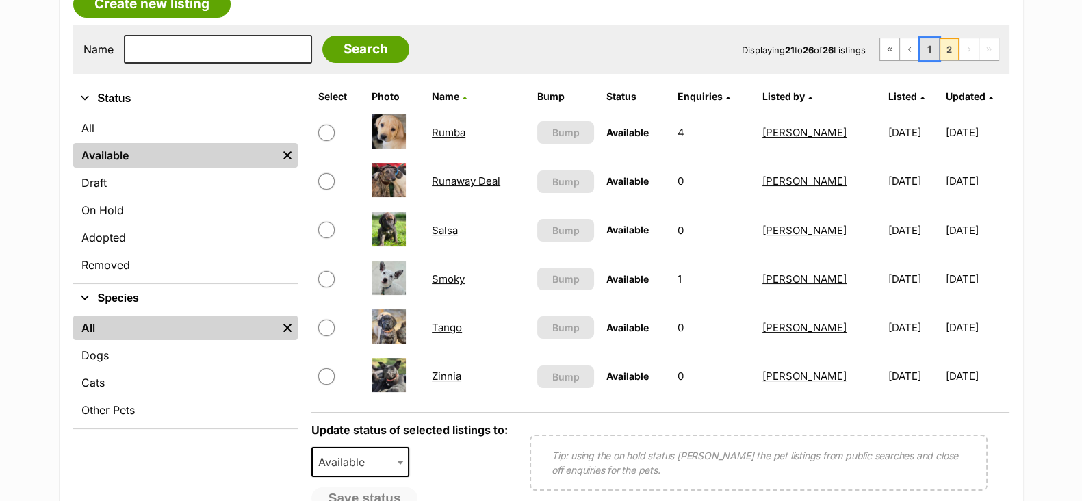
click at [929, 45] on link "1" at bounding box center [929, 49] width 19 height 22
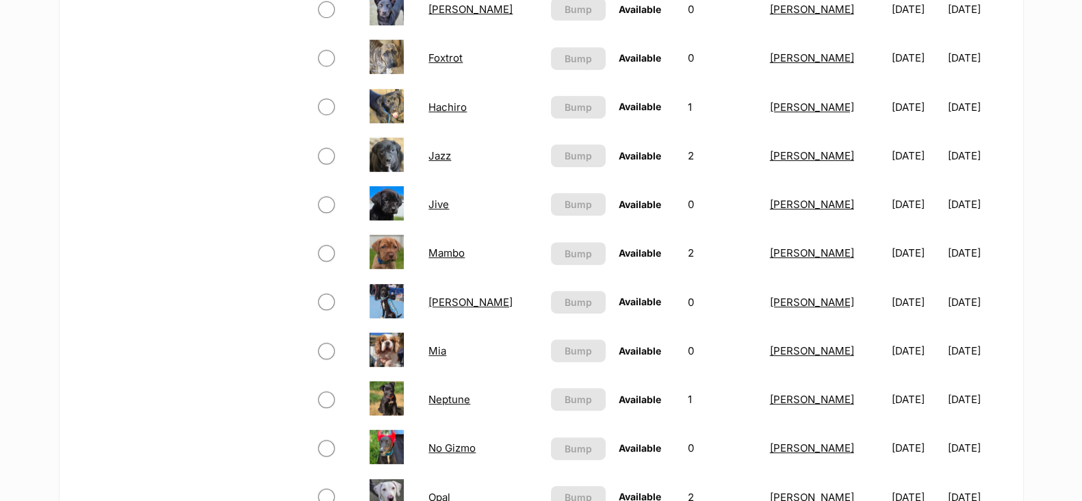
scroll to position [855, 0]
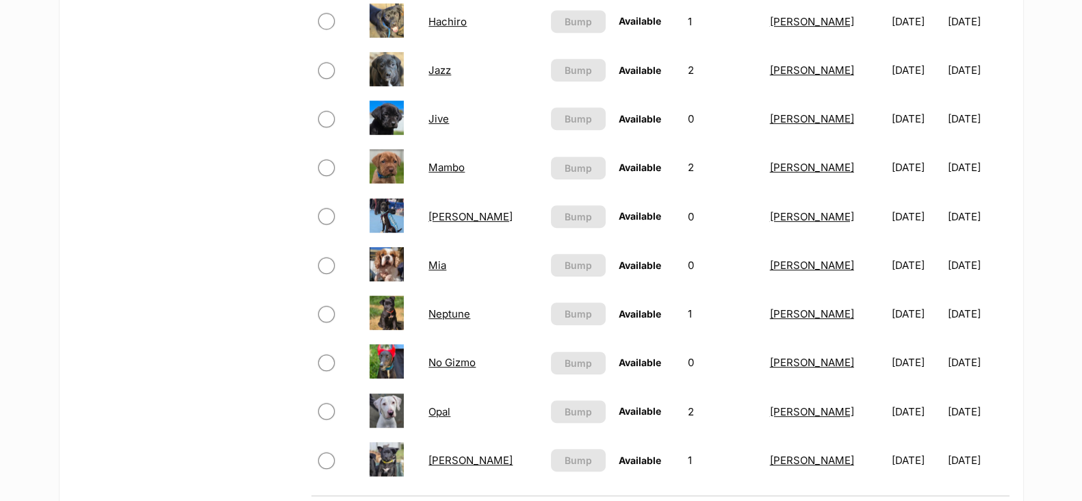
click at [450, 218] on link "[PERSON_NAME]" at bounding box center [470, 216] width 84 height 13
click at [451, 218] on link "[PERSON_NAME]" at bounding box center [470, 216] width 84 height 13
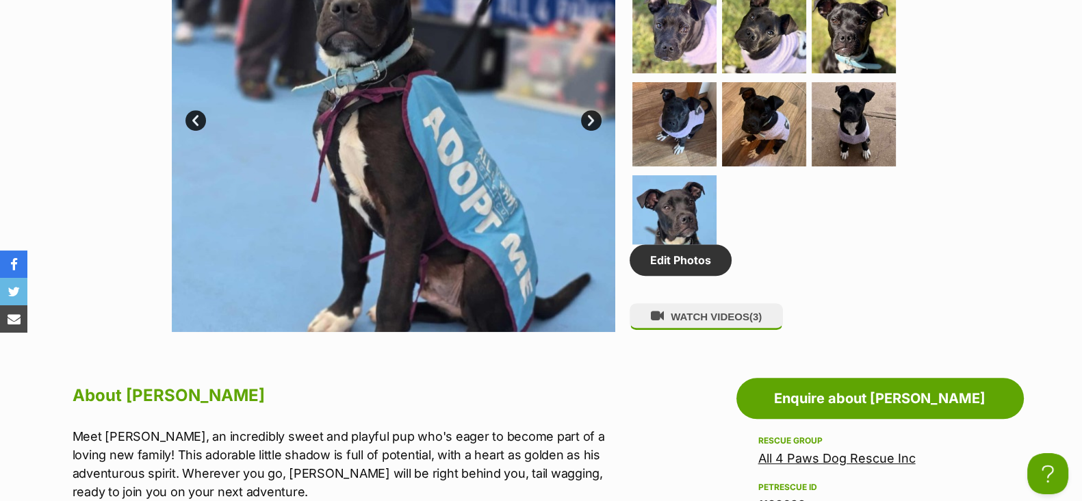
scroll to position [770, 0]
